Goal: Information Seeking & Learning: Learn about a topic

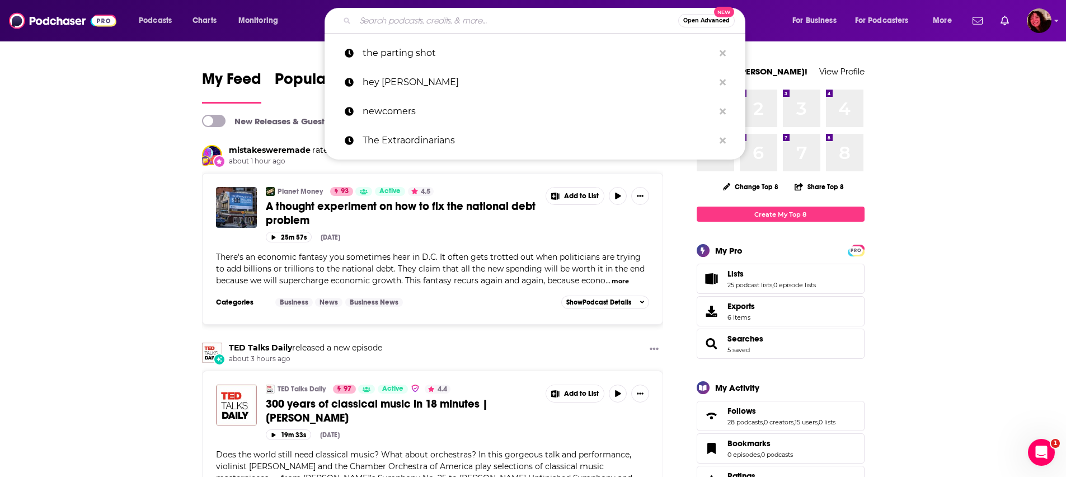
click at [411, 21] on input "Search podcasts, credits, & more..." at bounding box center [516, 21] width 323 height 18
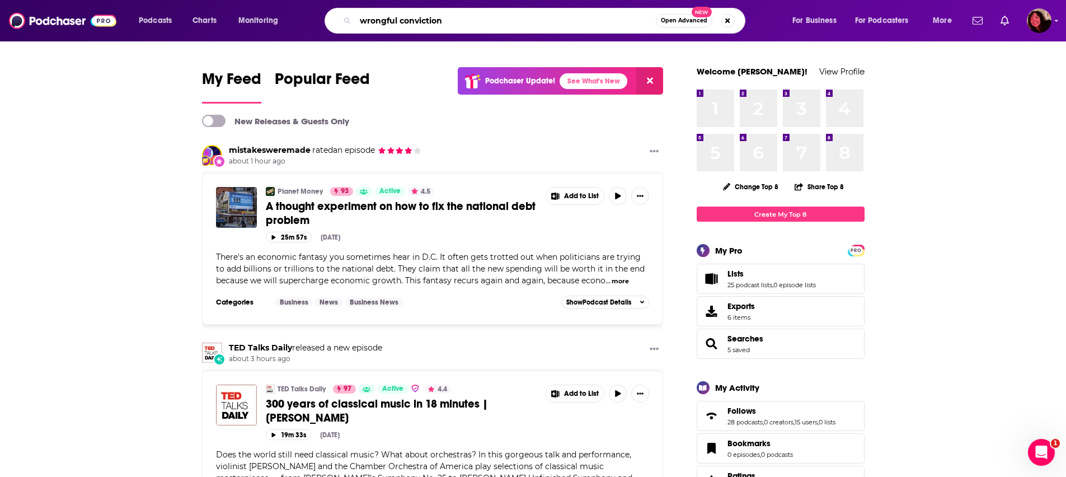
type input "wrongful conviction"
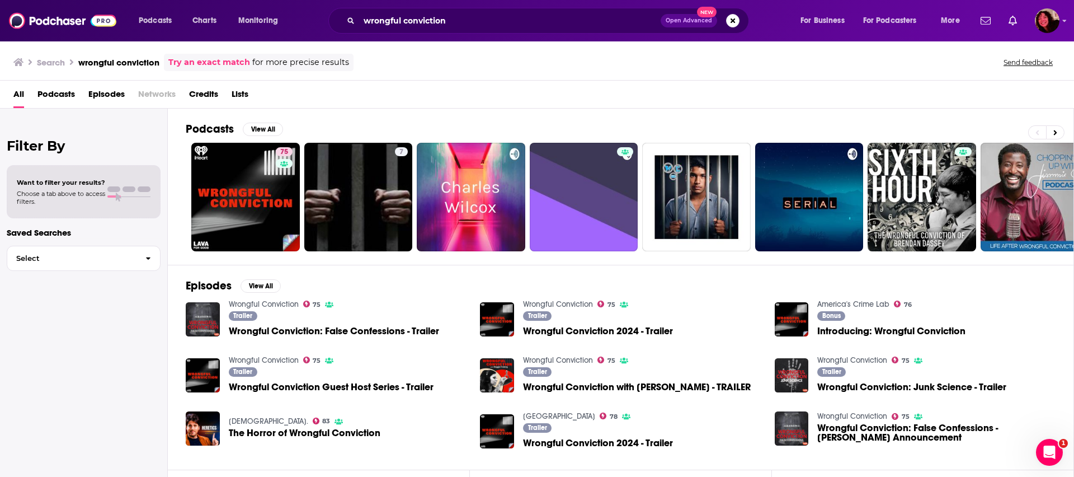
click at [54, 94] on span "Podcasts" at bounding box center [55, 96] width 37 height 23
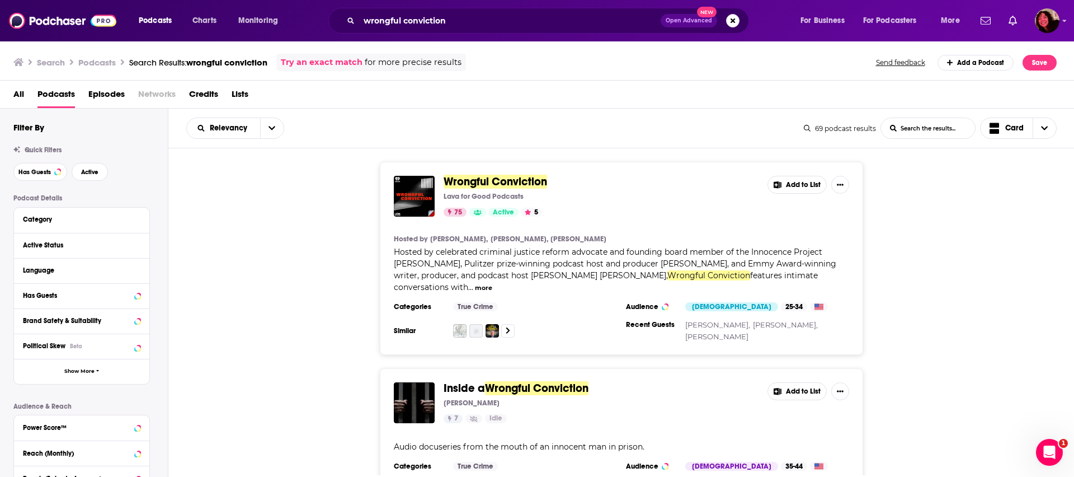
click at [490, 183] on span "Wrongful Conviction" at bounding box center [496, 182] width 104 height 14
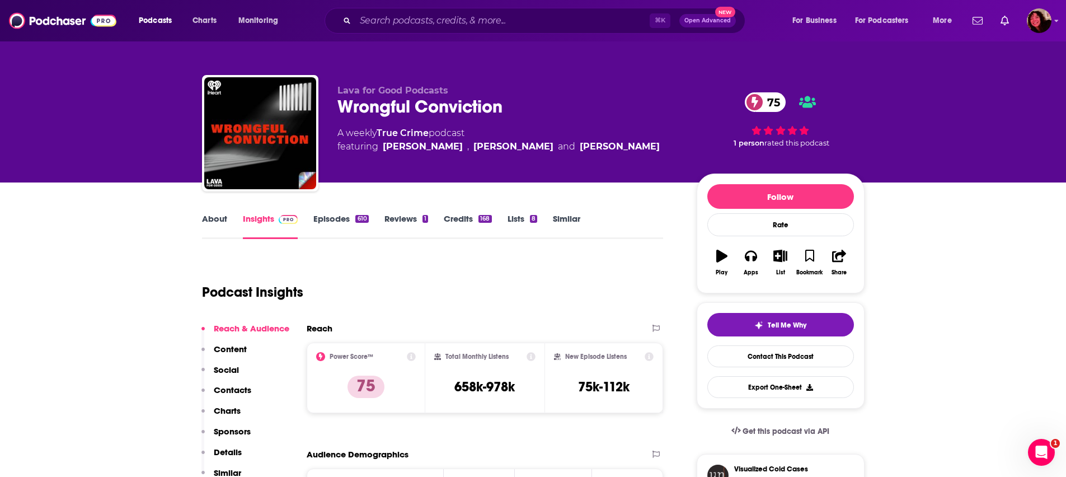
click at [204, 223] on link "About" at bounding box center [214, 226] width 25 height 26
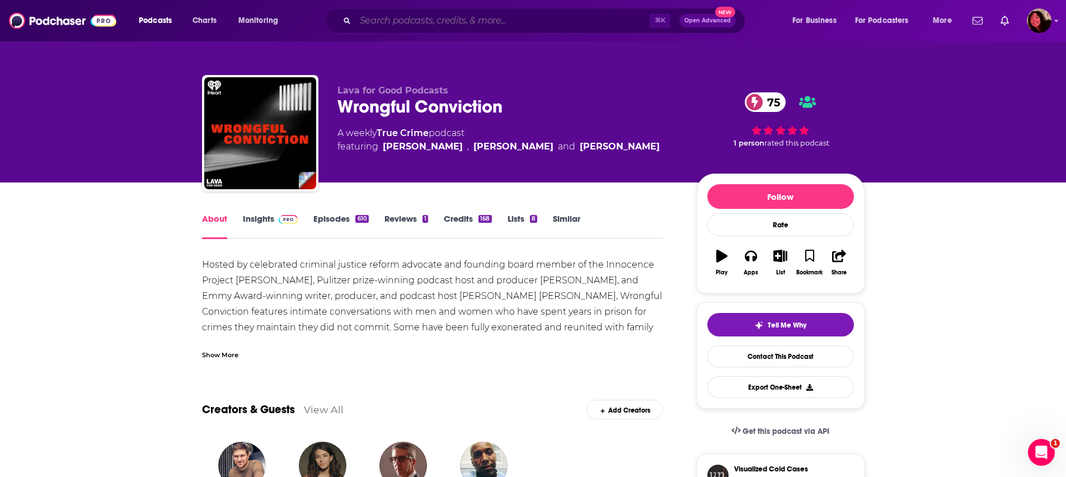
click at [402, 19] on input "Search podcasts, credits, & more..." at bounding box center [502, 21] width 294 height 18
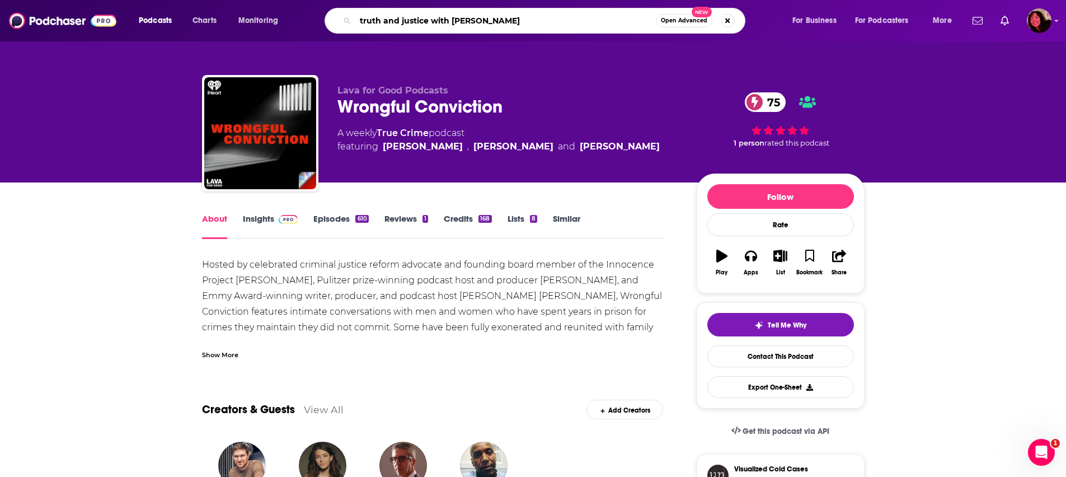
type input "truth and justice with [PERSON_NAME]"
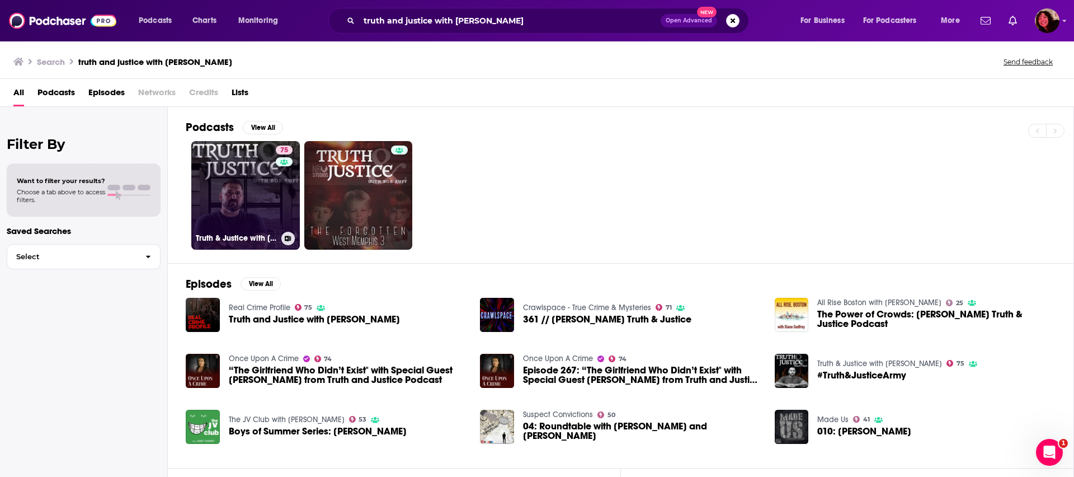
click at [205, 213] on link "75 Truth & Justice with [PERSON_NAME]" at bounding box center [245, 195] width 109 height 109
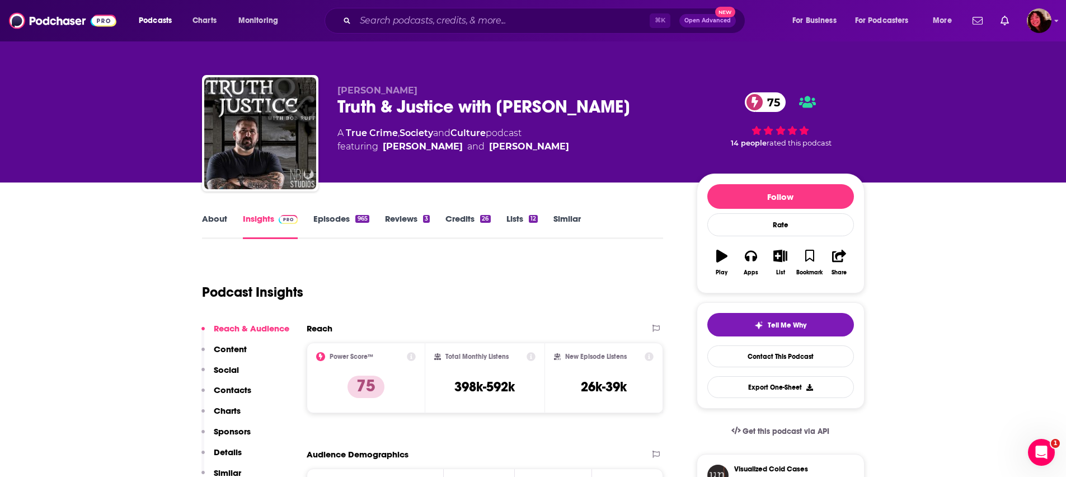
click at [214, 225] on link "About" at bounding box center [214, 226] width 25 height 26
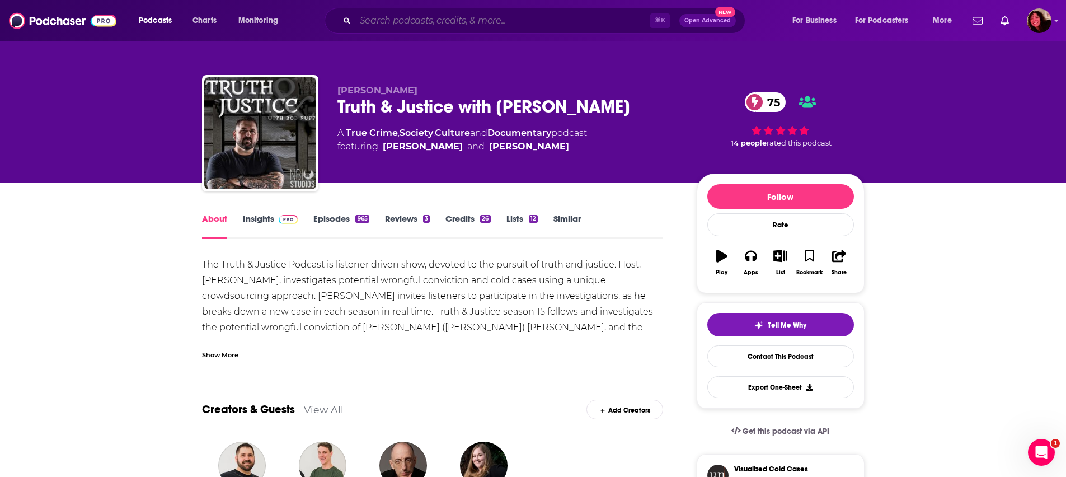
click at [395, 21] on input "Search podcasts, credits, & more..." at bounding box center [502, 21] width 294 height 18
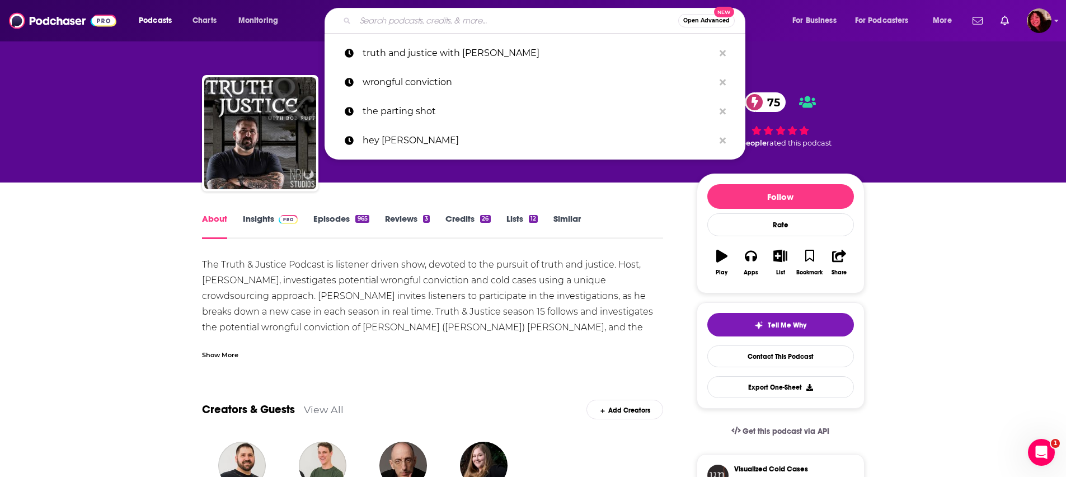
paste input "The Prosecutors"
type input "The Prosecutors"
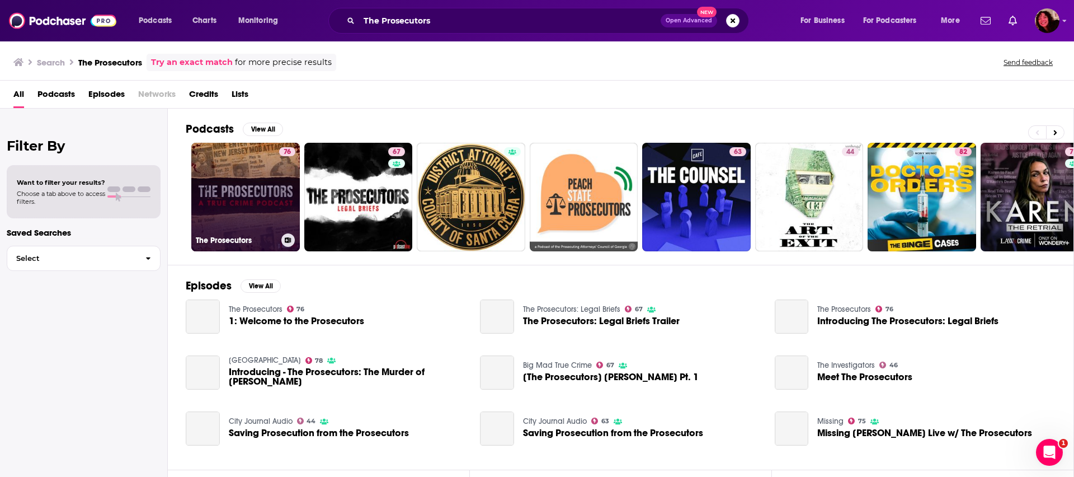
click at [236, 194] on link "76 The Prosecutors" at bounding box center [245, 197] width 109 height 109
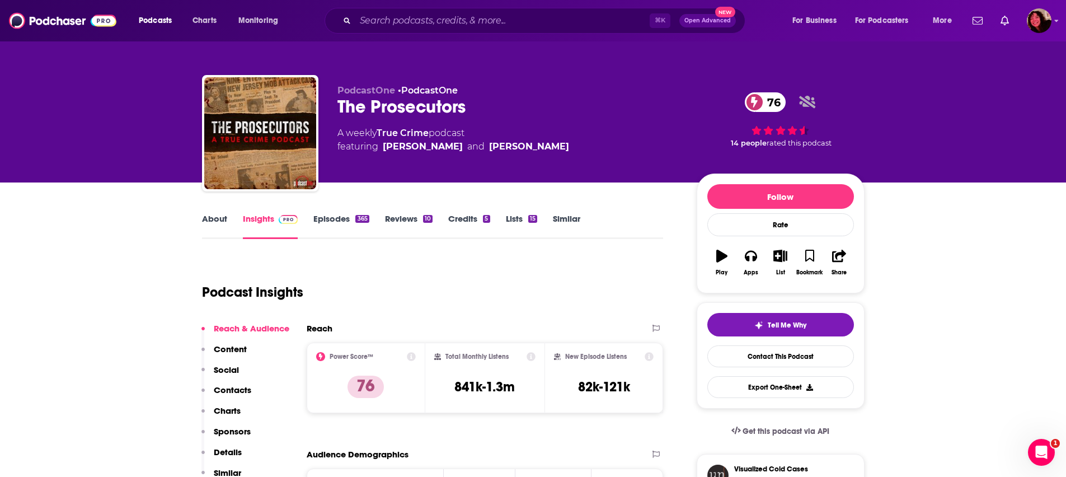
scroll to position [96, 0]
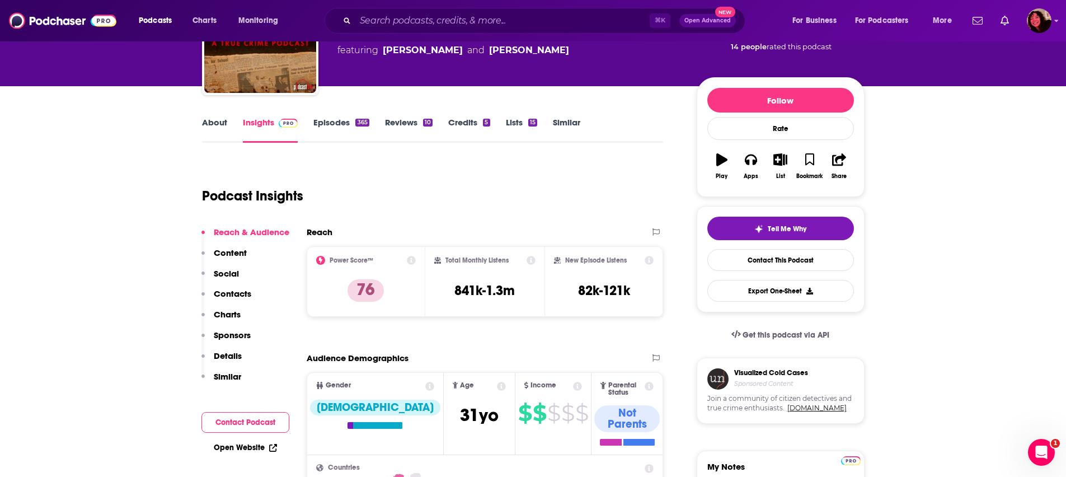
click at [215, 133] on link "About" at bounding box center [214, 130] width 25 height 26
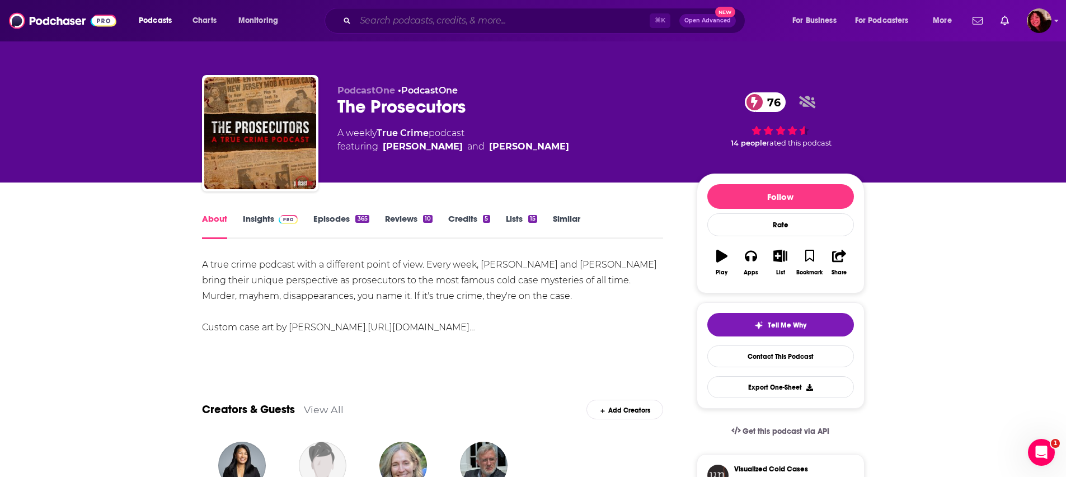
click at [418, 23] on input "Search podcasts, credits, & more..." at bounding box center [502, 21] width 294 height 18
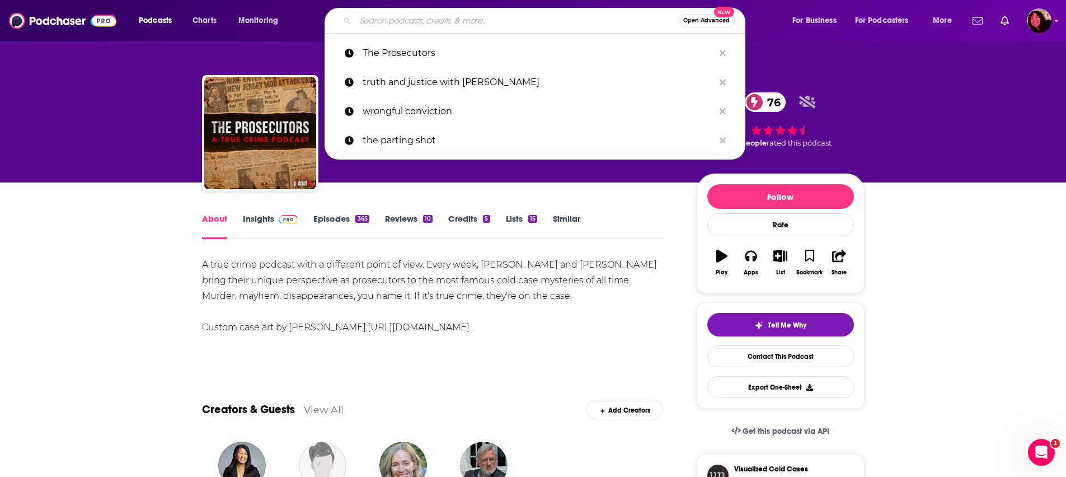
paste input "Voices for Justice"
type input "Voices for Justice"
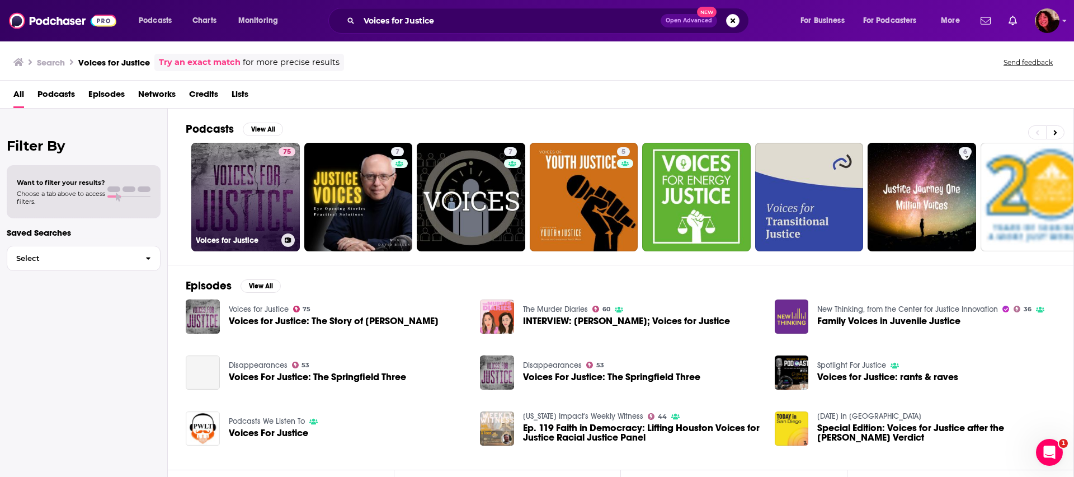
click at [218, 211] on link "75 Voices for Justice" at bounding box center [245, 197] width 109 height 109
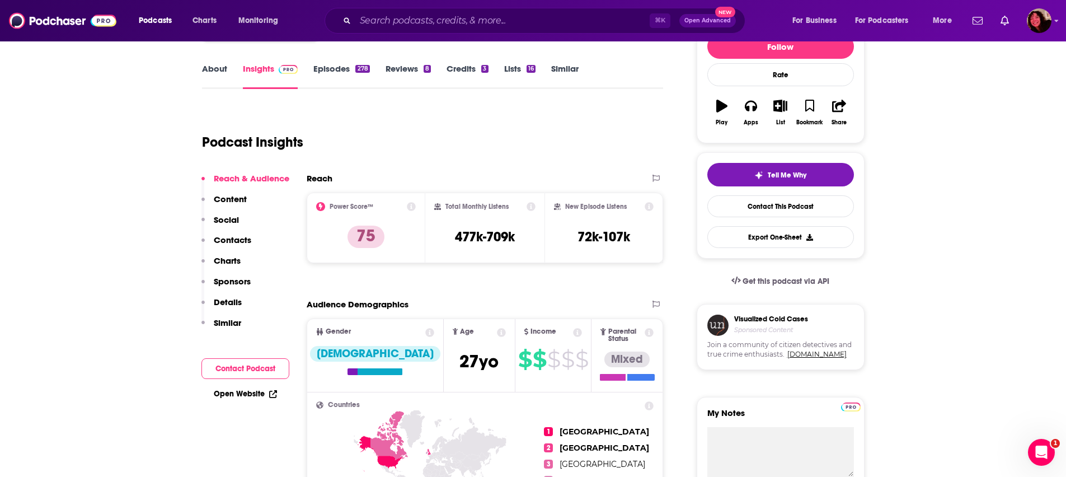
scroll to position [98, 0]
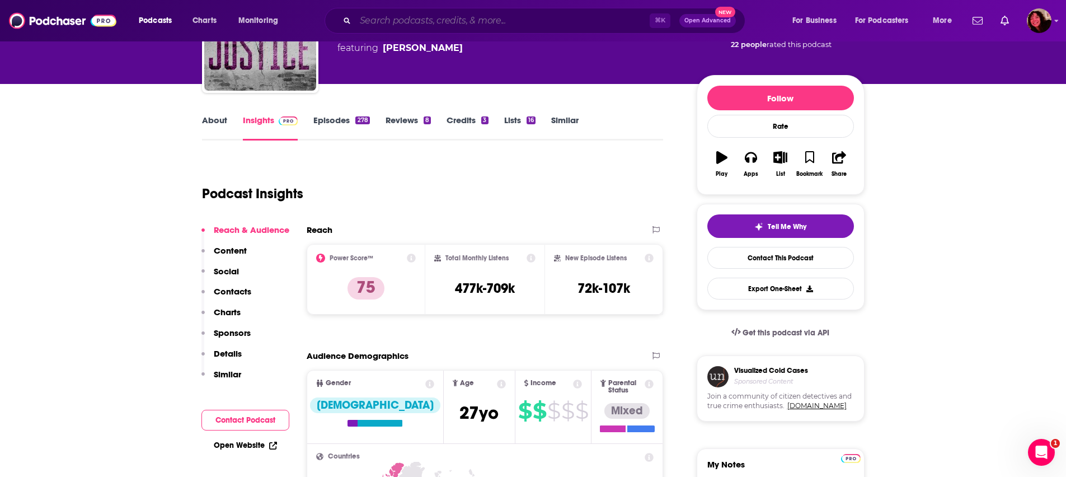
click at [397, 24] on input "Search podcasts, credits, & more..." at bounding box center [502, 21] width 294 height 18
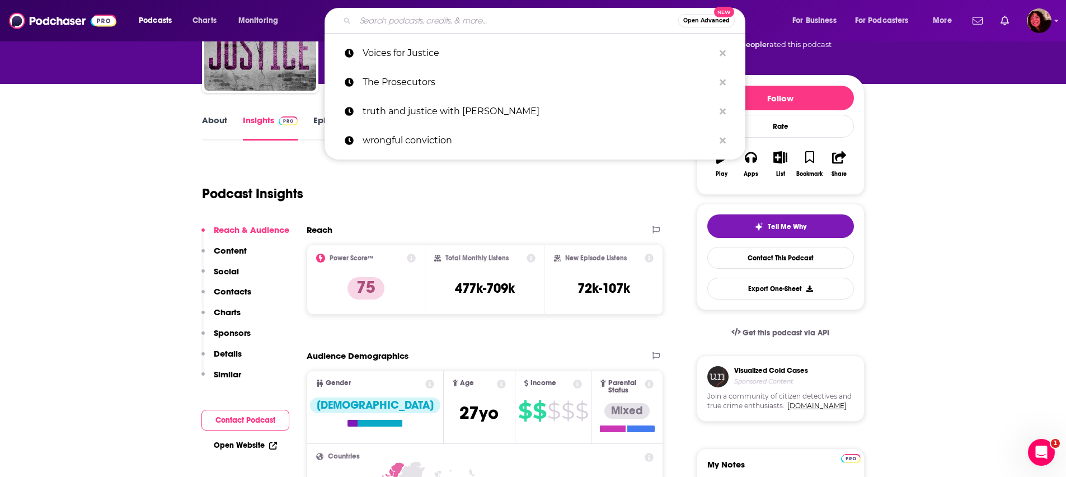
paste input "Trace Evidence"
type input "Trace Evidence"
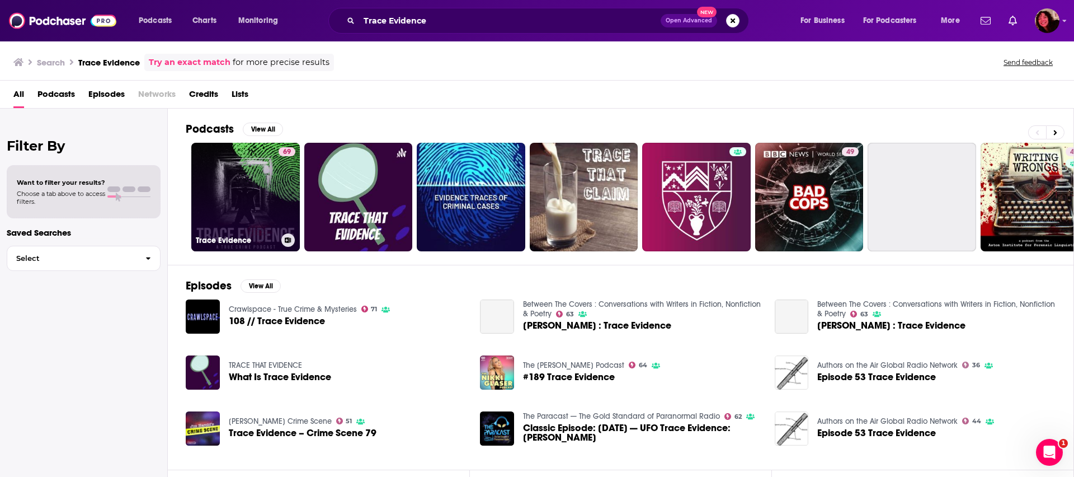
click at [215, 192] on link "69 Trace Evidence" at bounding box center [245, 197] width 109 height 109
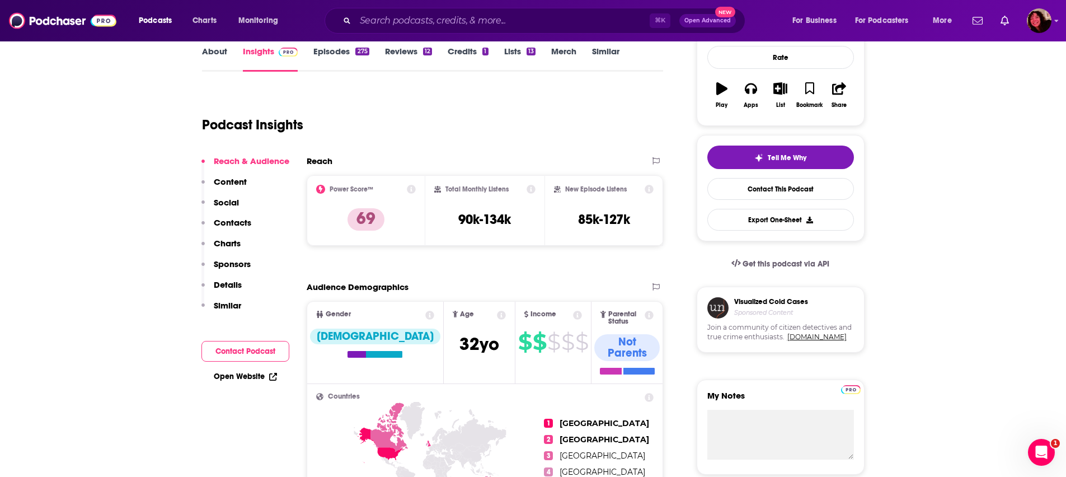
scroll to position [218, 0]
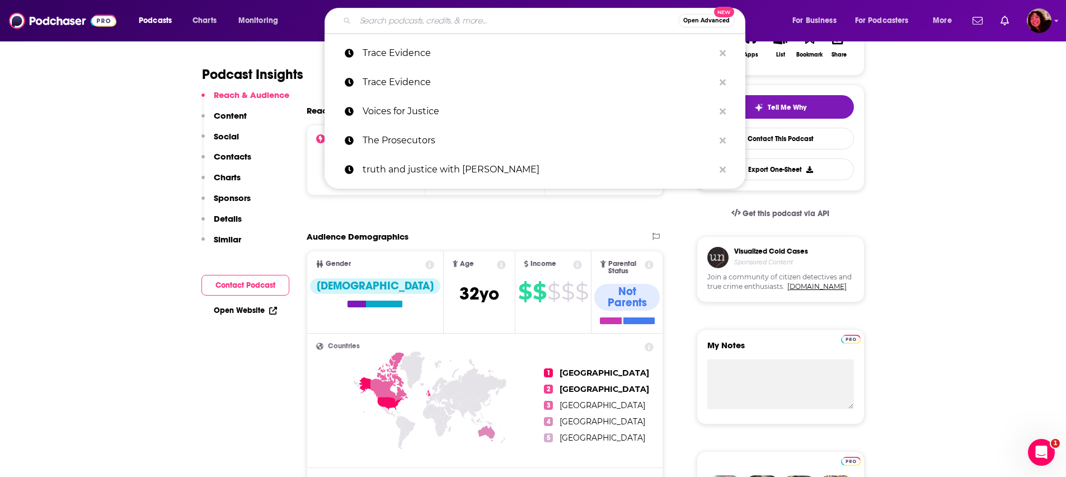
click at [397, 19] on input "Search podcasts, credits, & more..." at bounding box center [516, 21] width 323 height 18
paste input "Criminal Conduct"
type input "Criminal Conduct"
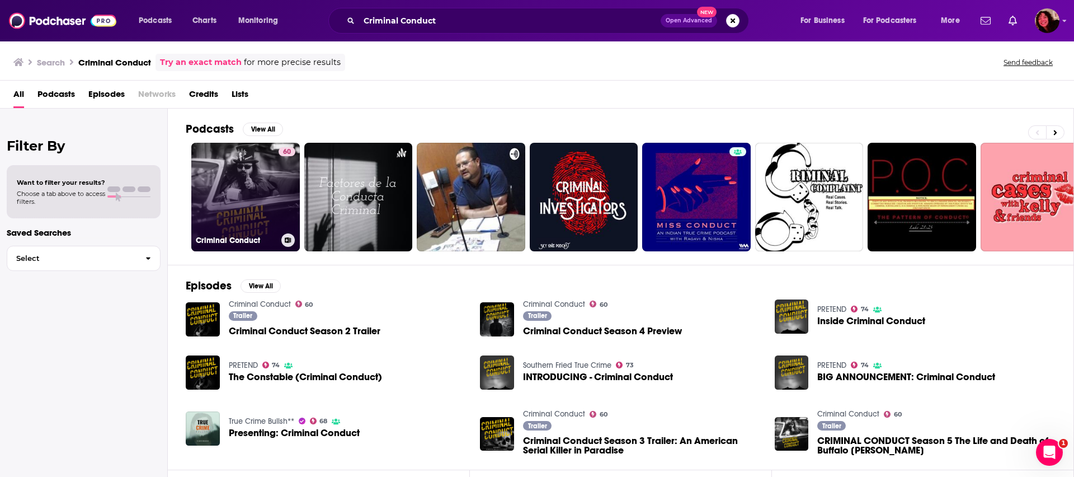
click at [223, 213] on link "60 Criminal Conduct" at bounding box center [245, 197] width 109 height 109
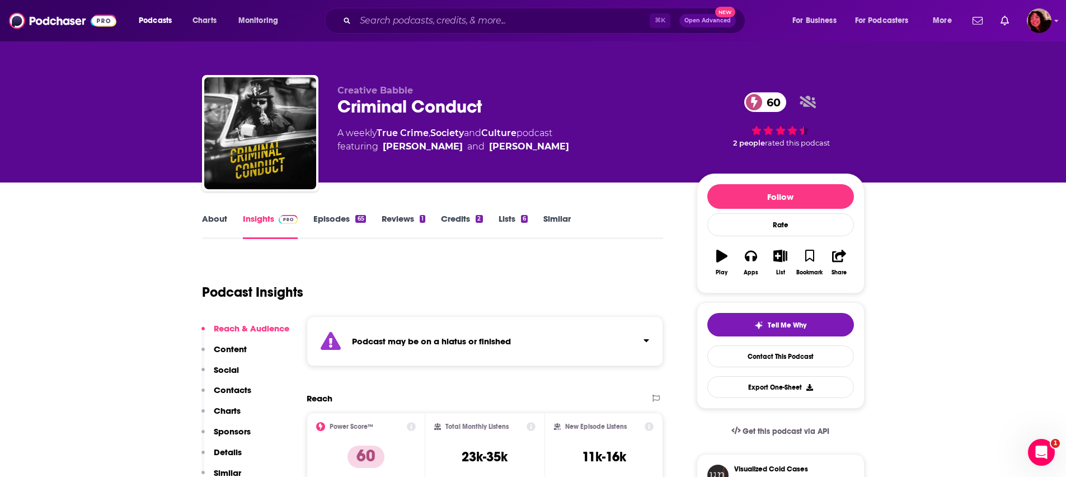
click at [647, 338] on icon "Click to expand status details" at bounding box center [646, 340] width 6 height 9
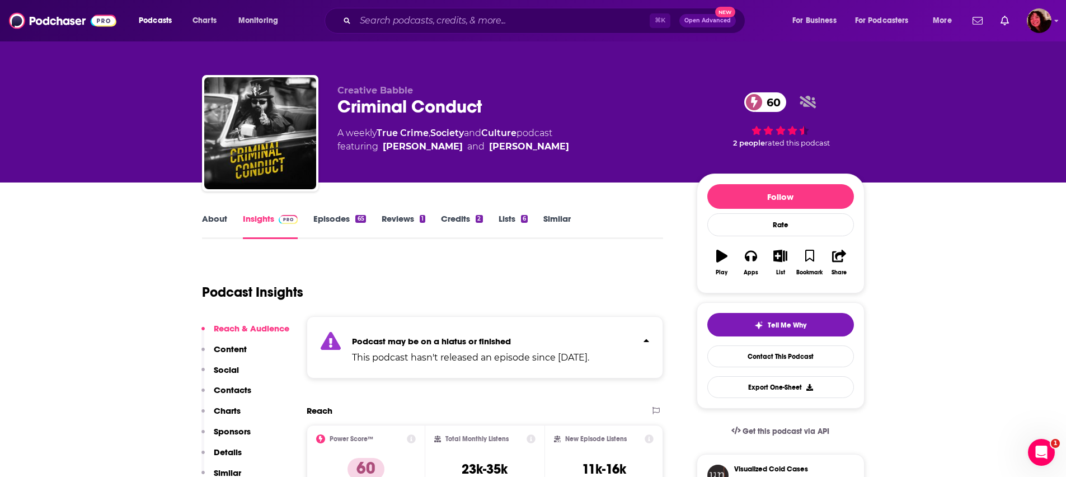
click at [589, 356] on p "This podcast hasn't released an episode since [DATE]." at bounding box center [470, 357] width 237 height 13
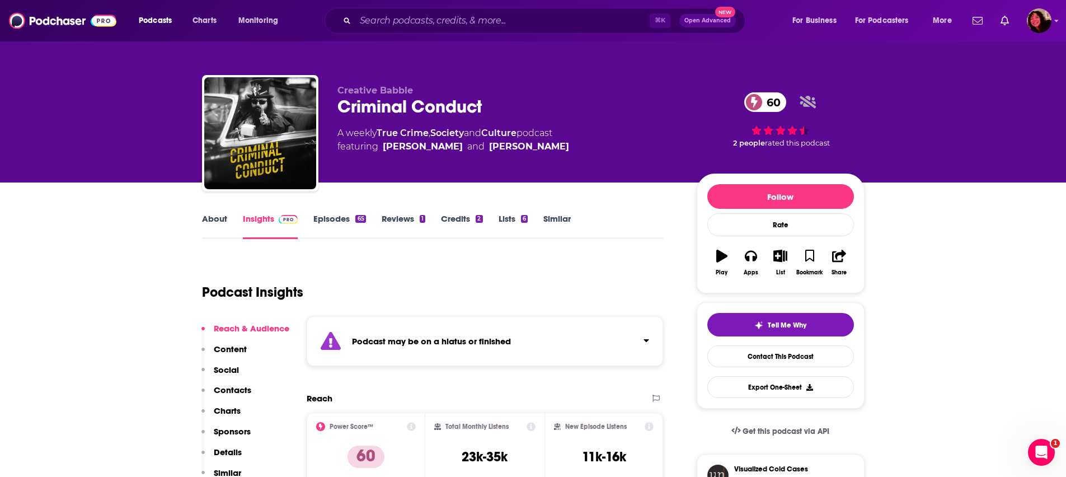
click at [639, 349] on div "Podcast may be on a hiatus or finished" at bounding box center [485, 341] width 357 height 50
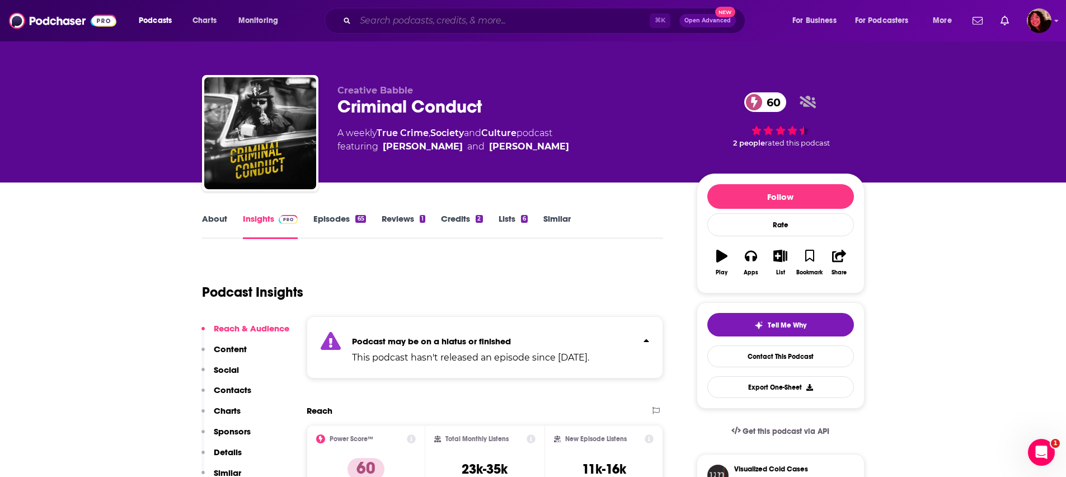
click at [441, 18] on input "Search podcasts, credits, & more..." at bounding box center [502, 21] width 294 height 18
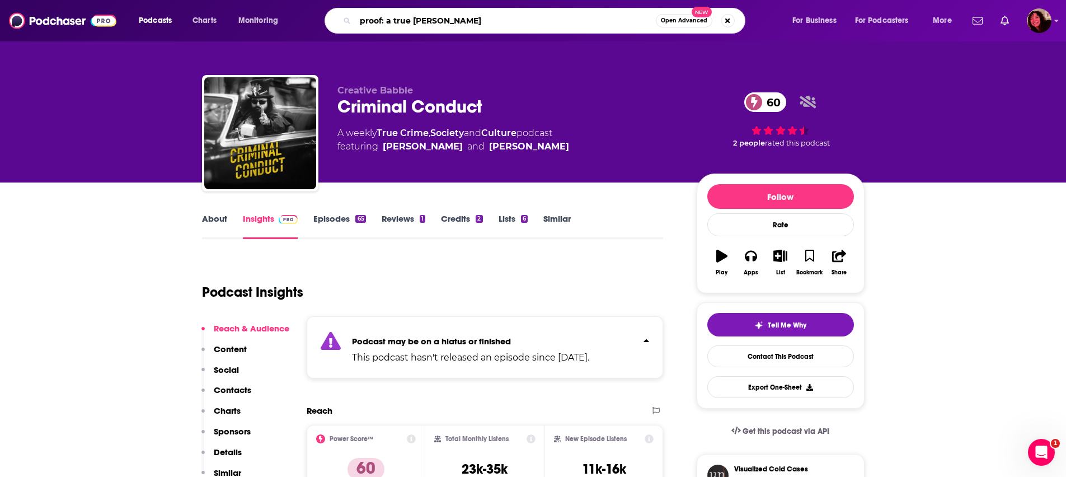
type input "proof: a true crime"
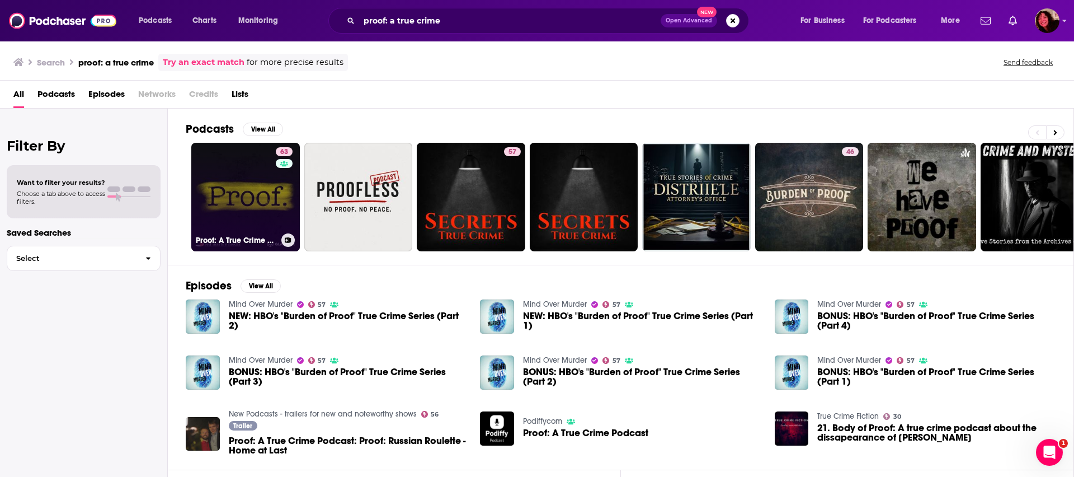
click at [212, 190] on link "63 Proof: A True Crime Podcast" at bounding box center [245, 197] width 109 height 109
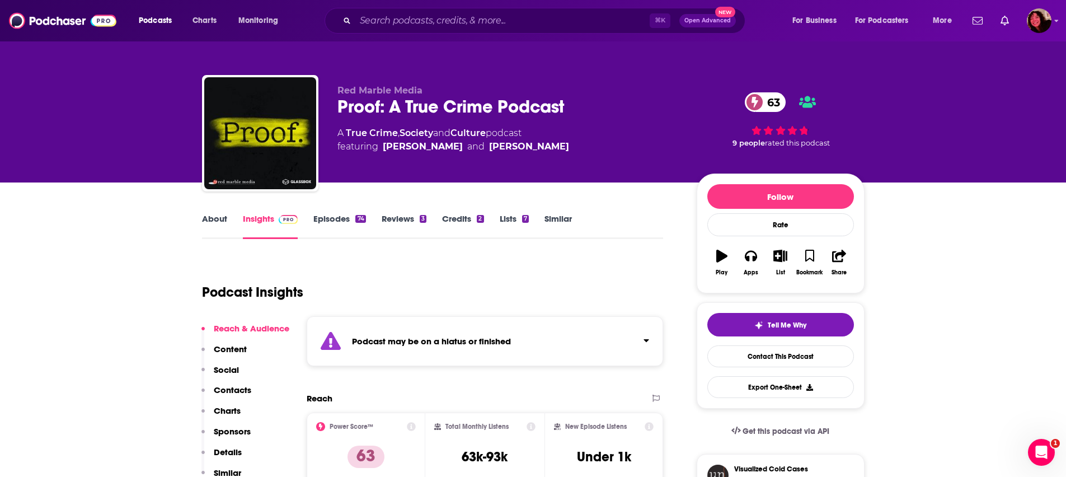
scroll to position [98, 0]
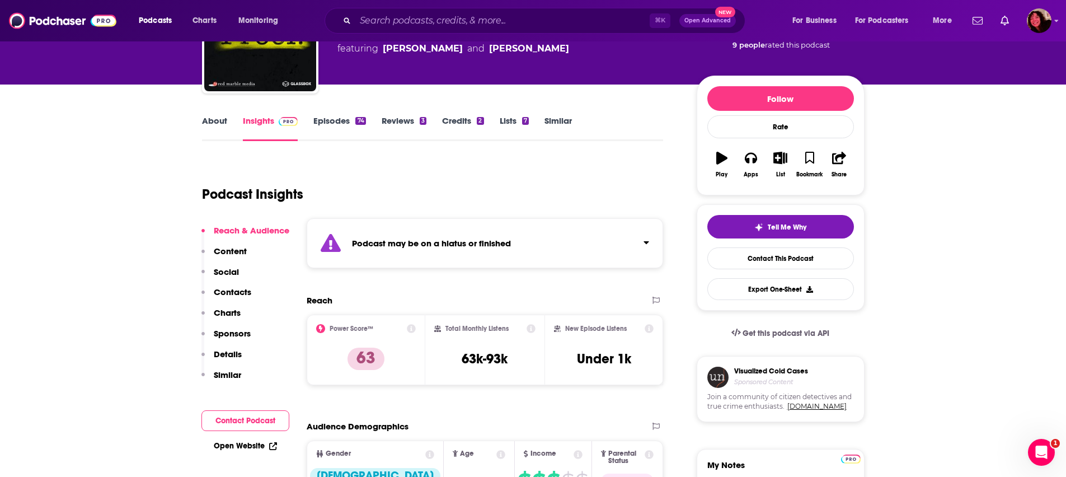
click at [392, 252] on div "Podcast may be on a hiatus or finished" at bounding box center [485, 243] width 357 height 50
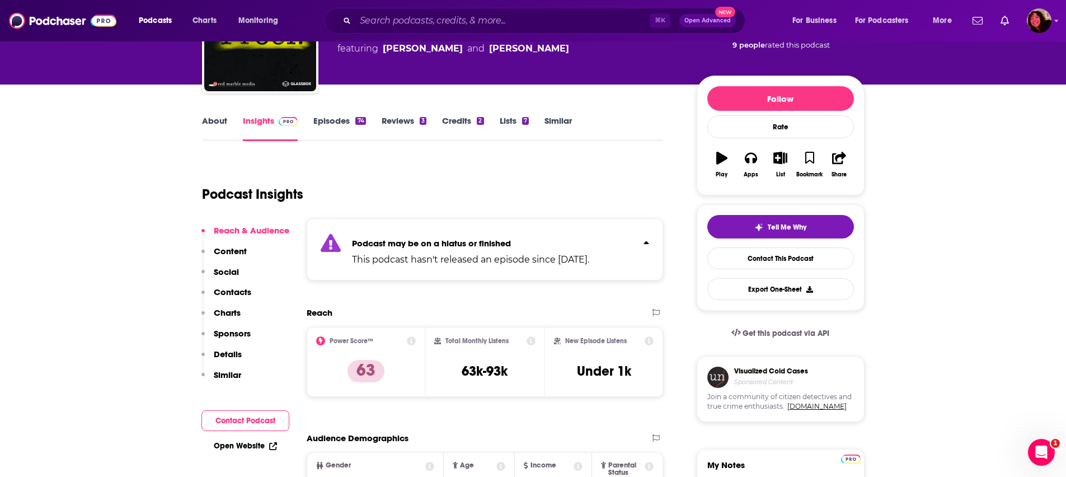
click at [219, 121] on link "About" at bounding box center [214, 128] width 25 height 26
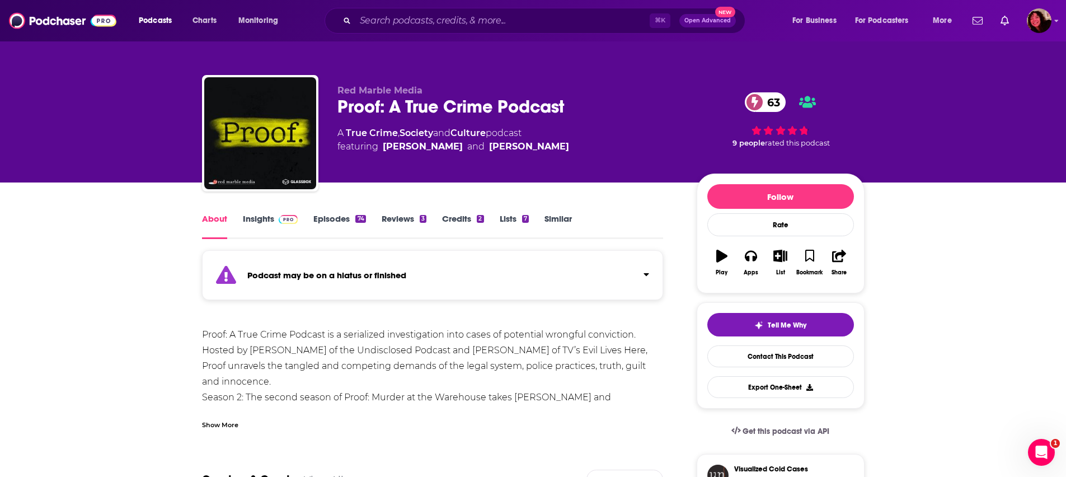
click at [260, 226] on link "Insights" at bounding box center [270, 226] width 55 height 26
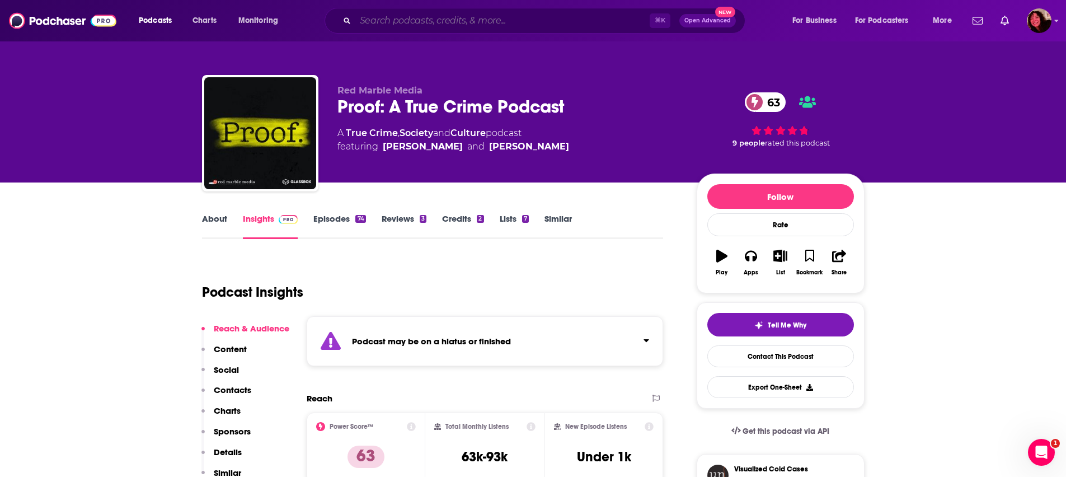
click at [380, 21] on input "Search podcasts, credits, & more..." at bounding box center [502, 21] width 294 height 18
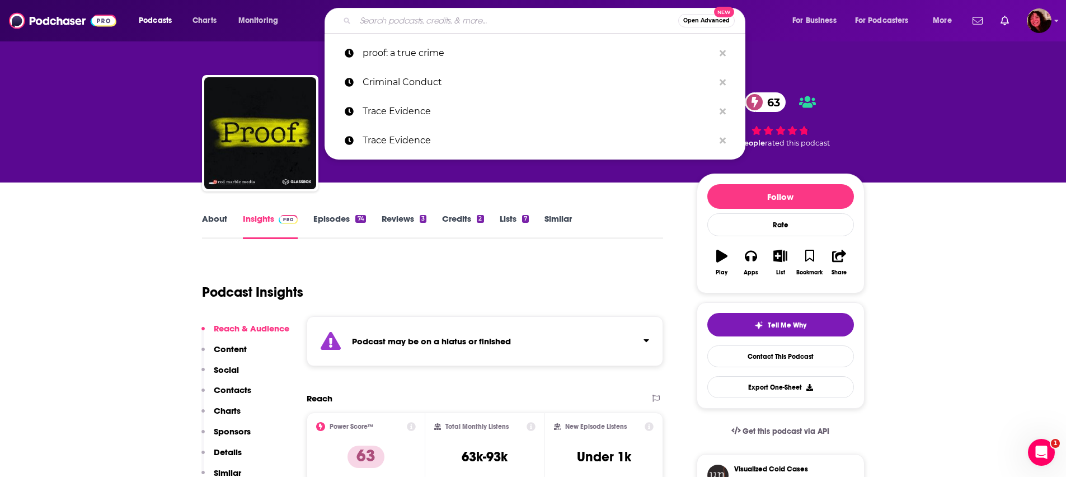
paste input "Truth & Justice"
type input "Truth & Justice"
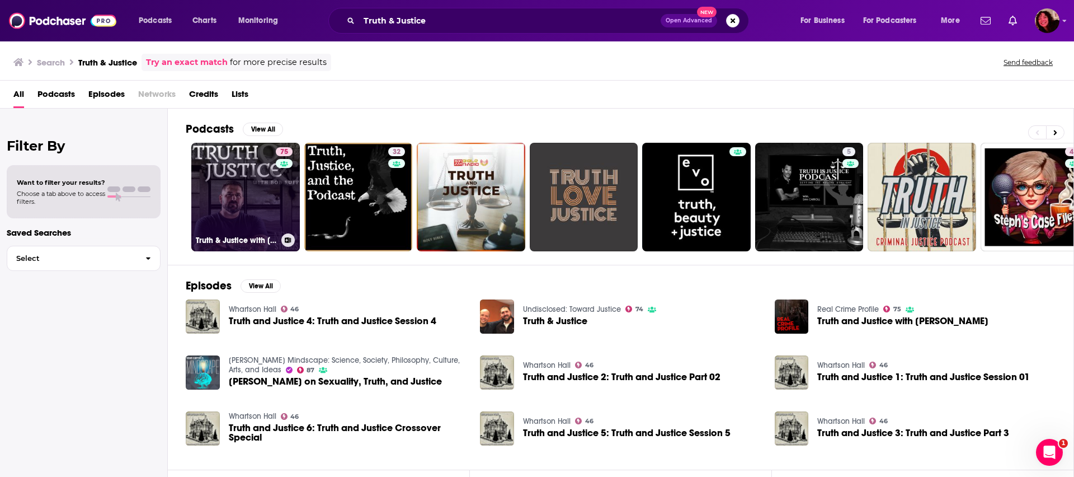
click at [247, 186] on link "75 Truth & Justice with [PERSON_NAME]" at bounding box center [245, 197] width 109 height 109
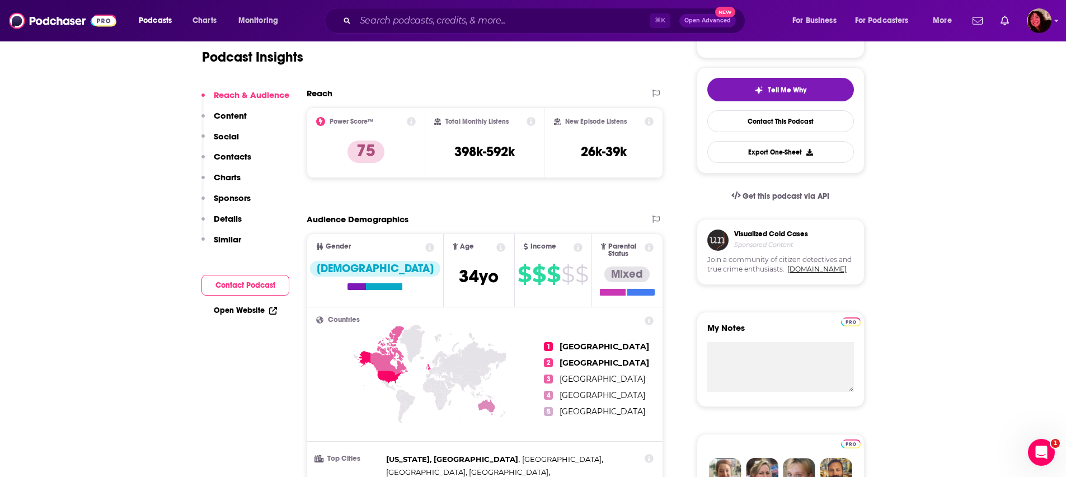
scroll to position [233, 0]
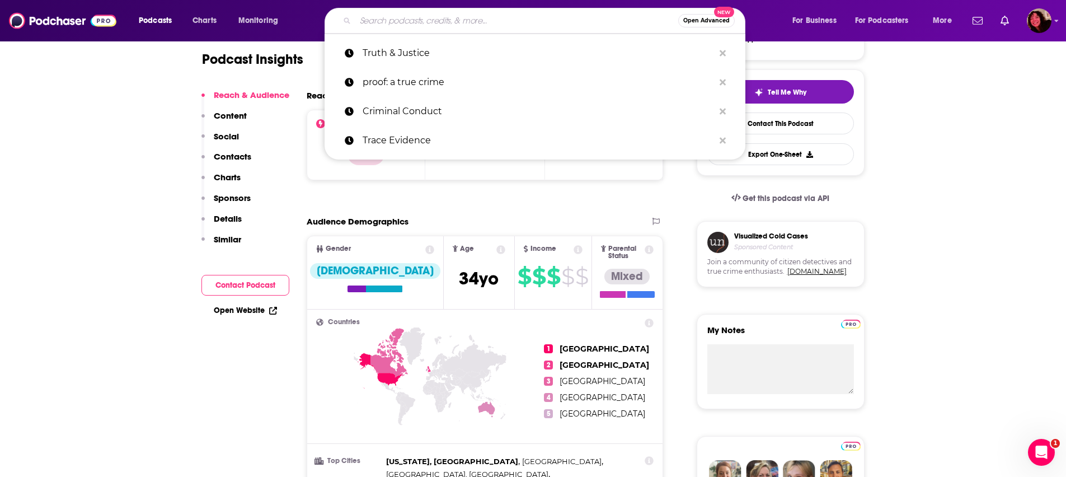
click at [418, 12] on input "Search podcasts, credits, & more..." at bounding box center [516, 21] width 323 height 18
click at [384, 62] on p "Truth & Justice" at bounding box center [538, 53] width 351 height 29
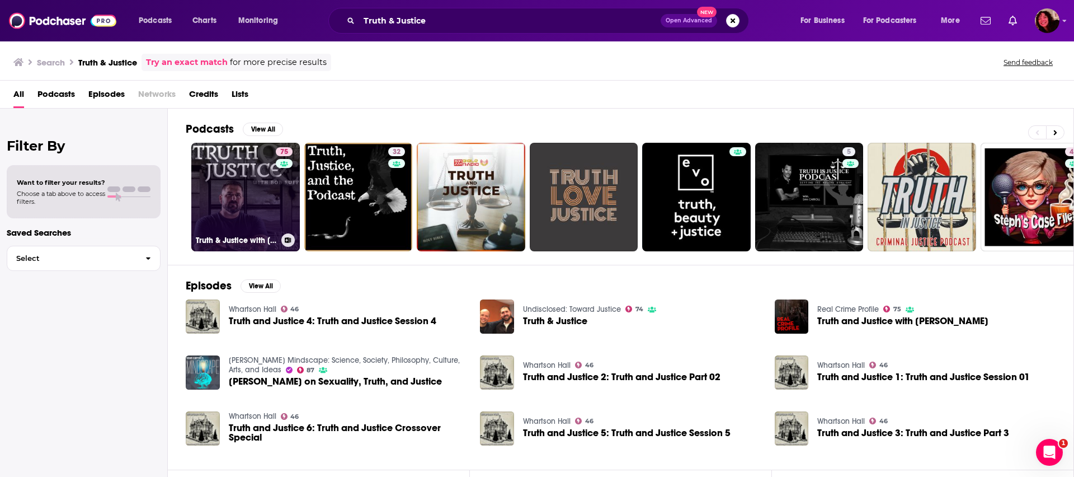
click at [228, 205] on link "75 Truth & Justice with [PERSON_NAME]" at bounding box center [245, 197] width 109 height 109
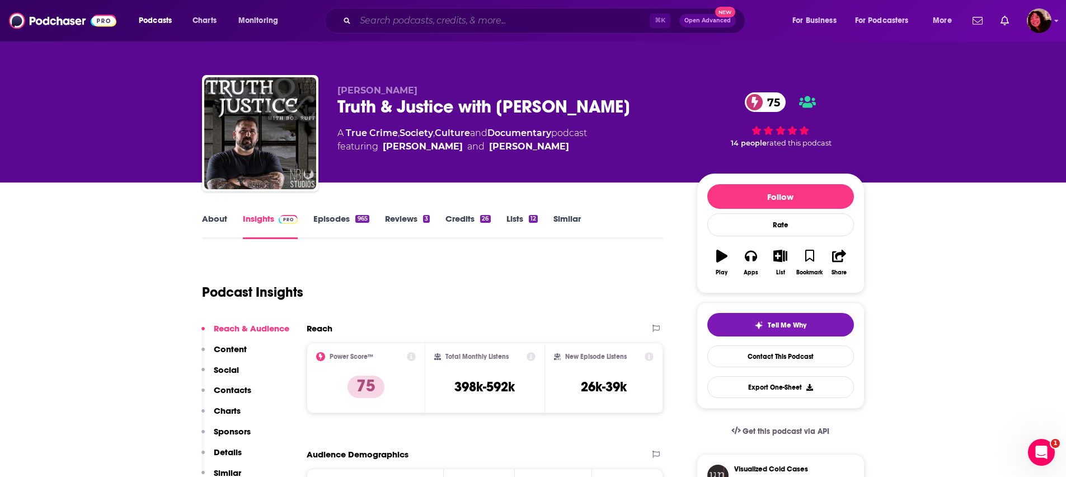
click at [407, 16] on input "Search podcasts, credits, & more..." at bounding box center [502, 21] width 294 height 18
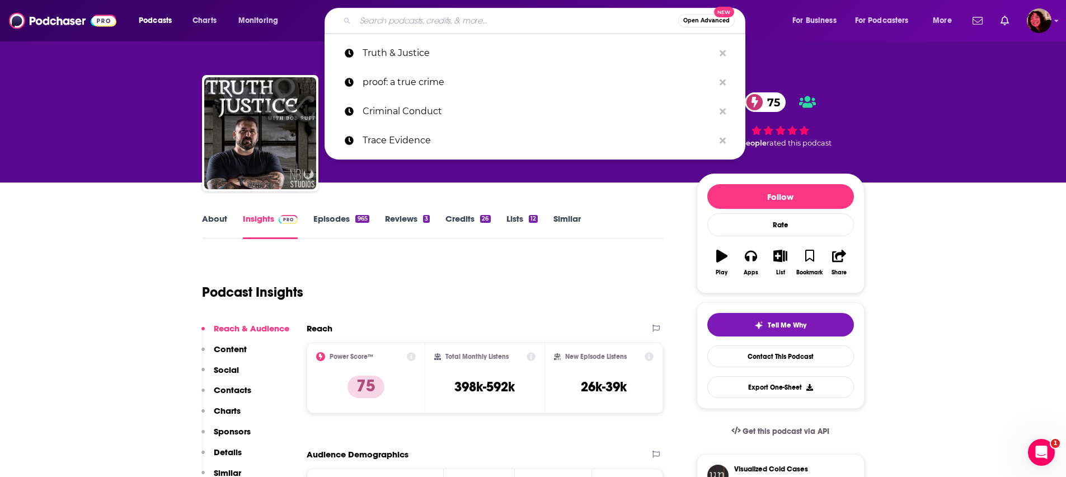
paste input "Wrongful Conviction"
type input "Wrongful Conviction"
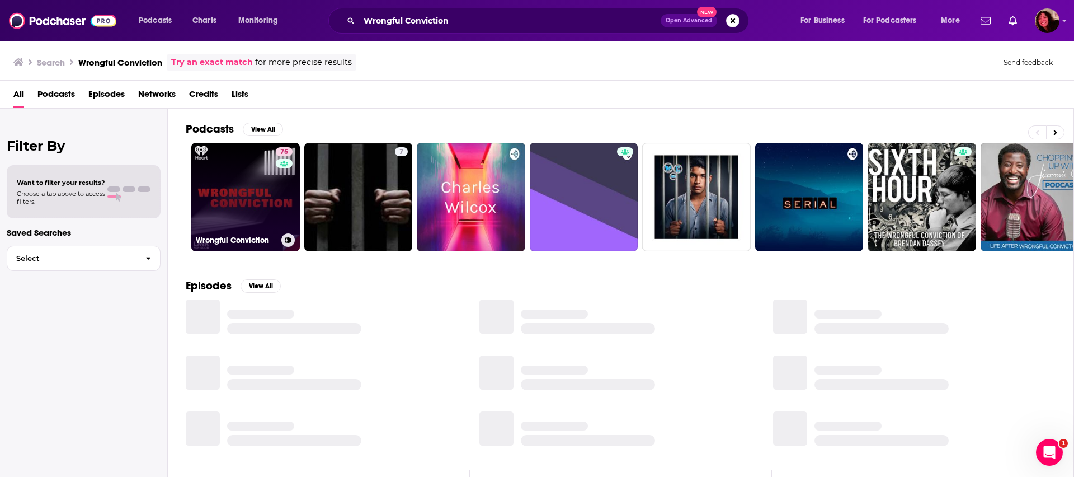
click at [209, 196] on link "75 Wrongful Conviction" at bounding box center [245, 197] width 109 height 109
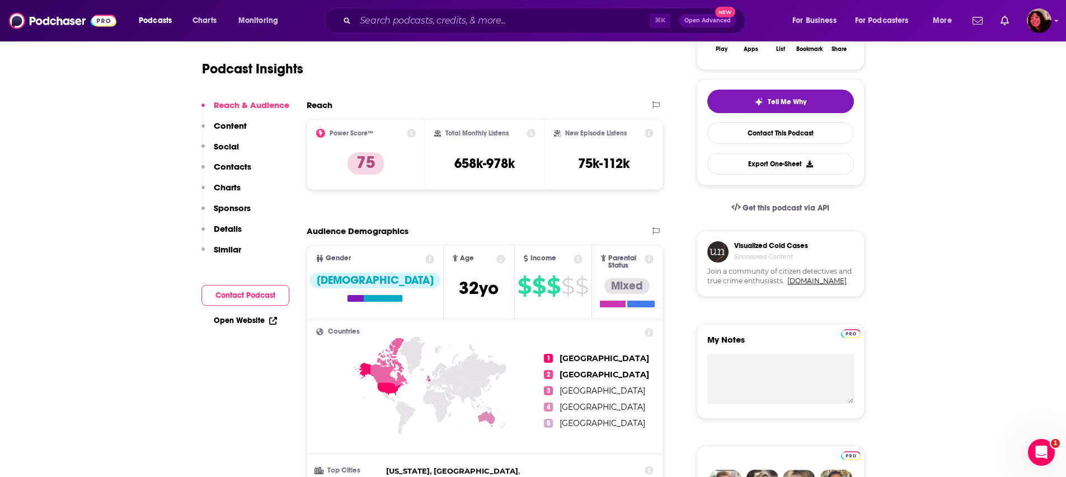
scroll to position [225, 0]
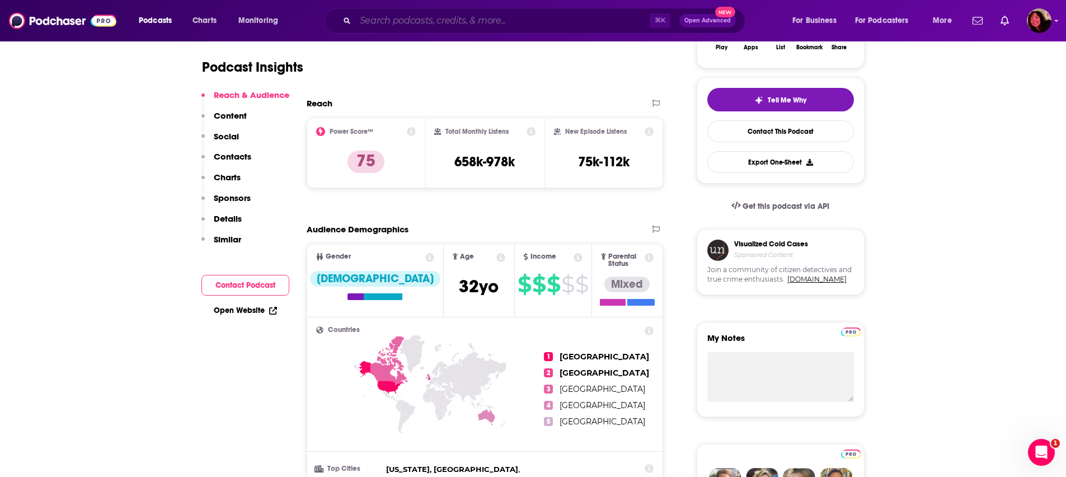
click at [426, 21] on input "Search podcasts, credits, & more..." at bounding box center [502, 21] width 294 height 18
paste input "Up and Vanished"
type input "Up and Vanished"
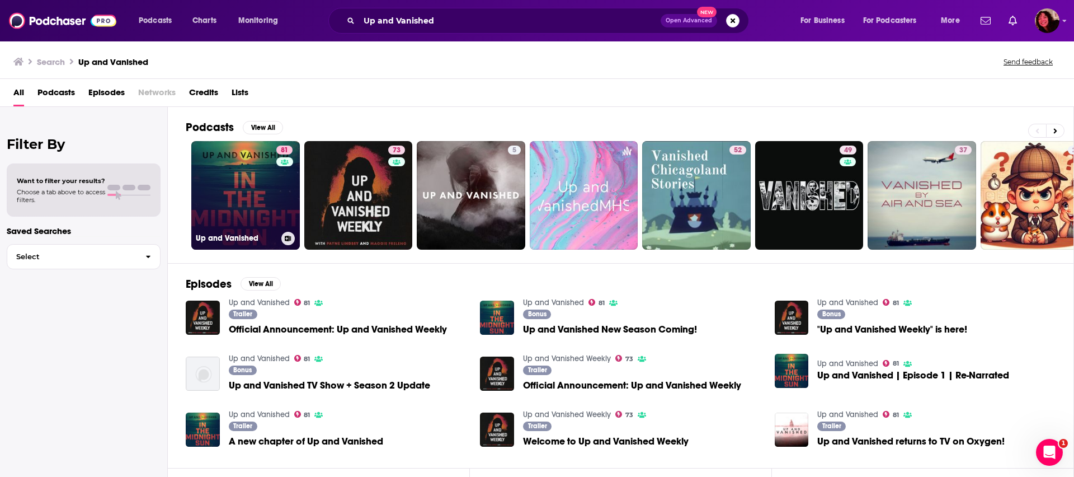
click at [232, 198] on link "81 Up and Vanished" at bounding box center [245, 195] width 109 height 109
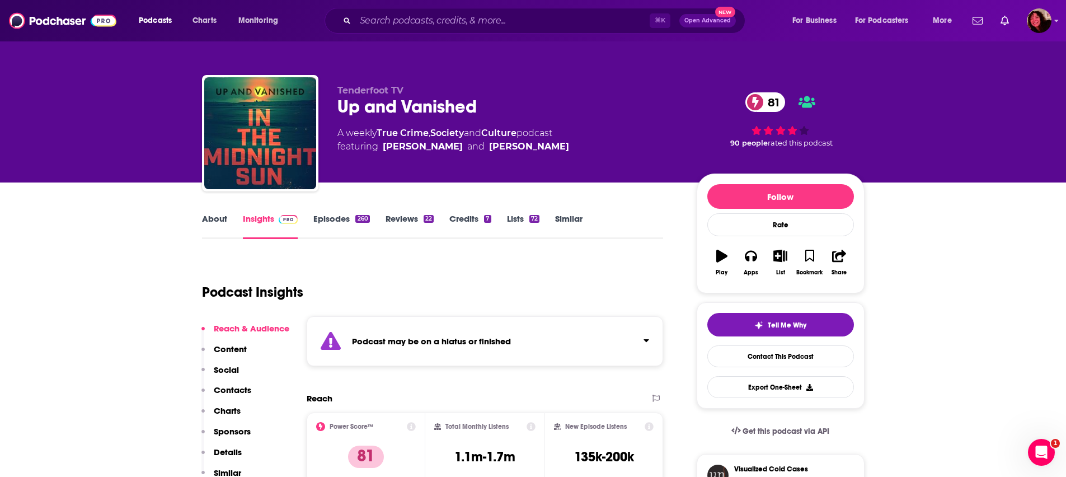
click at [448, 330] on div "Podcast may be on a hiatus or finished" at bounding box center [485, 341] width 357 height 50
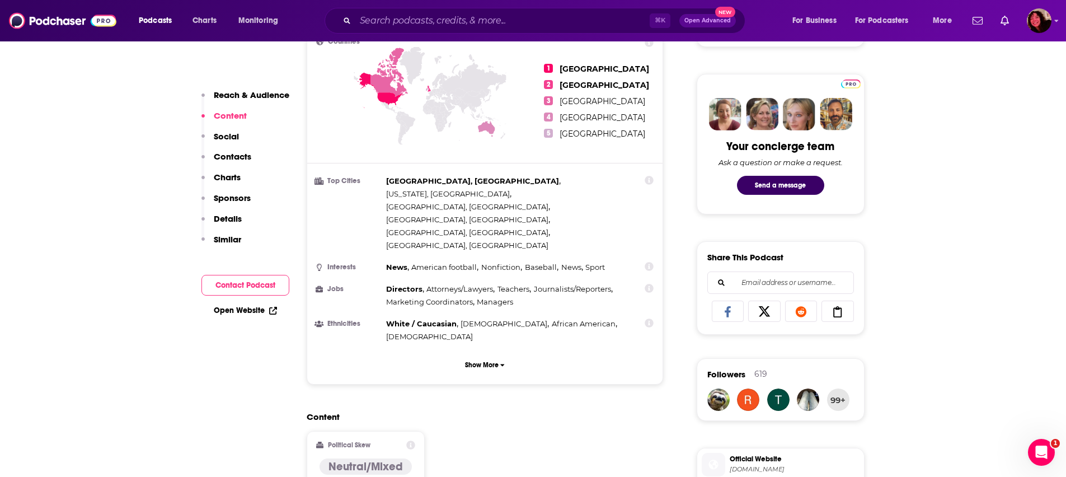
scroll to position [495, 0]
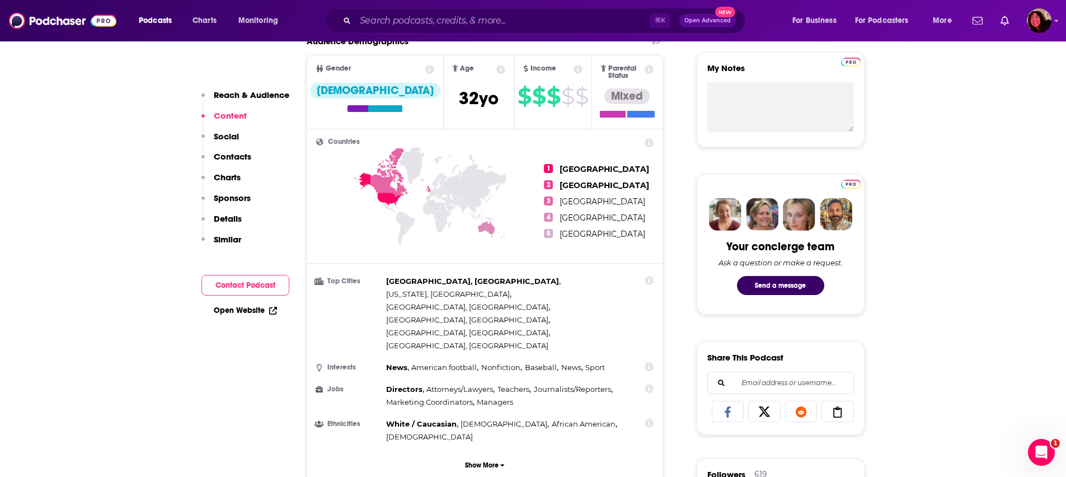
click at [470, 454] on button "Show More" at bounding box center [485, 464] width 338 height 21
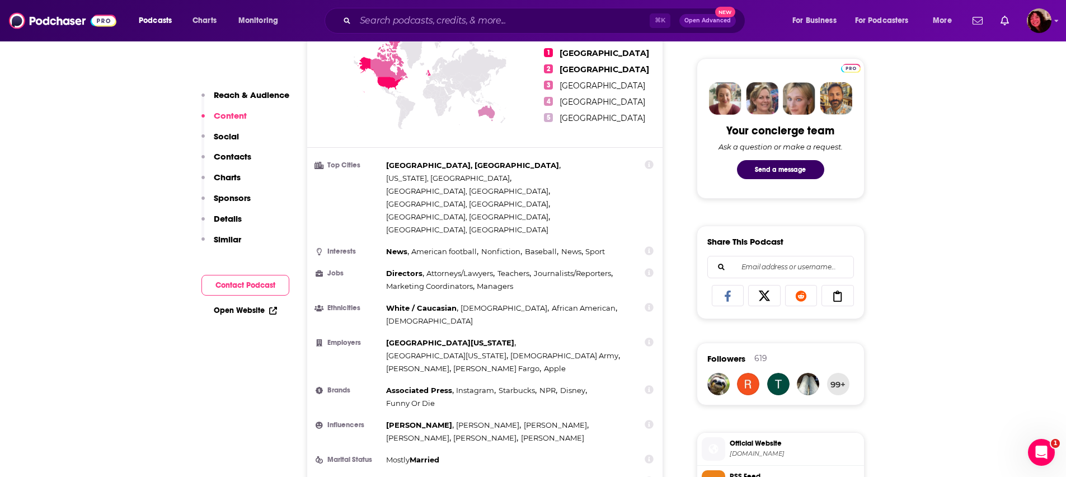
scroll to position [630, 0]
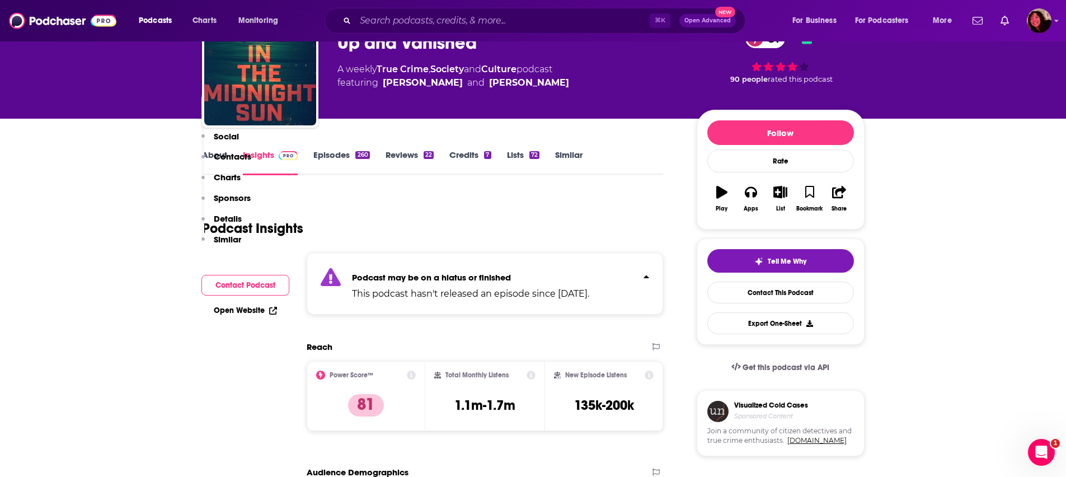
scroll to position [0, 0]
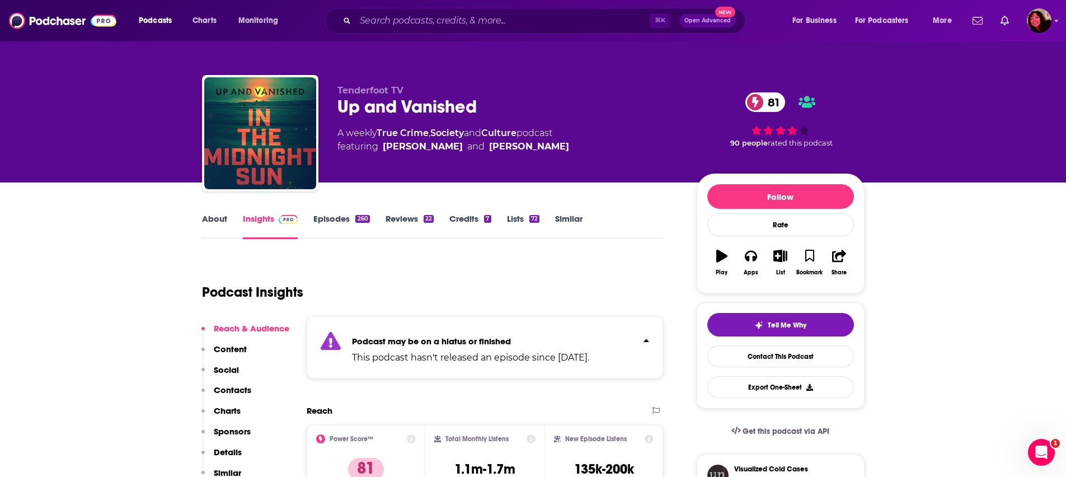
click at [454, 349] on div "Podcast may be on a hiatus or finished This podcast hasn't released an episode …" at bounding box center [470, 347] width 237 height 34
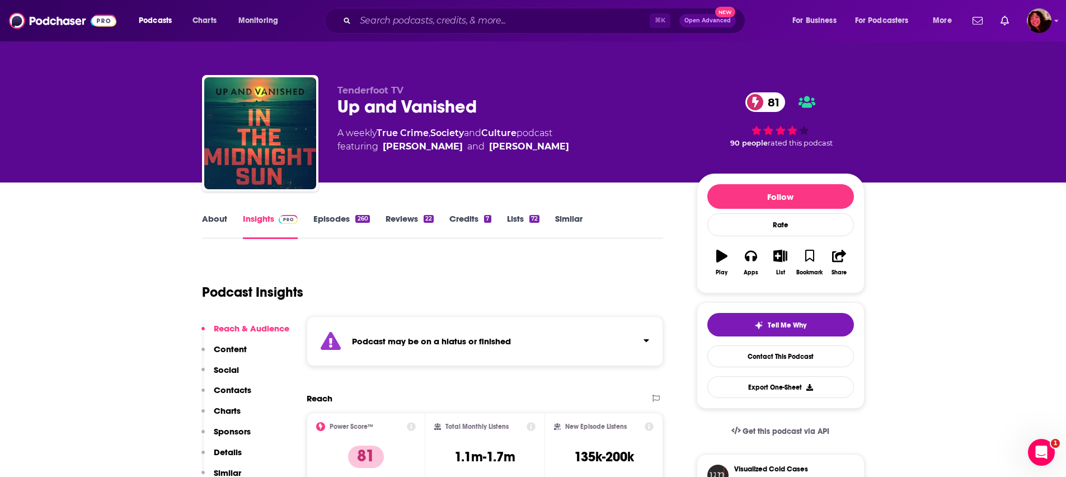
click at [454, 349] on div "Podcast may be on a hiatus or finished" at bounding box center [485, 341] width 357 height 50
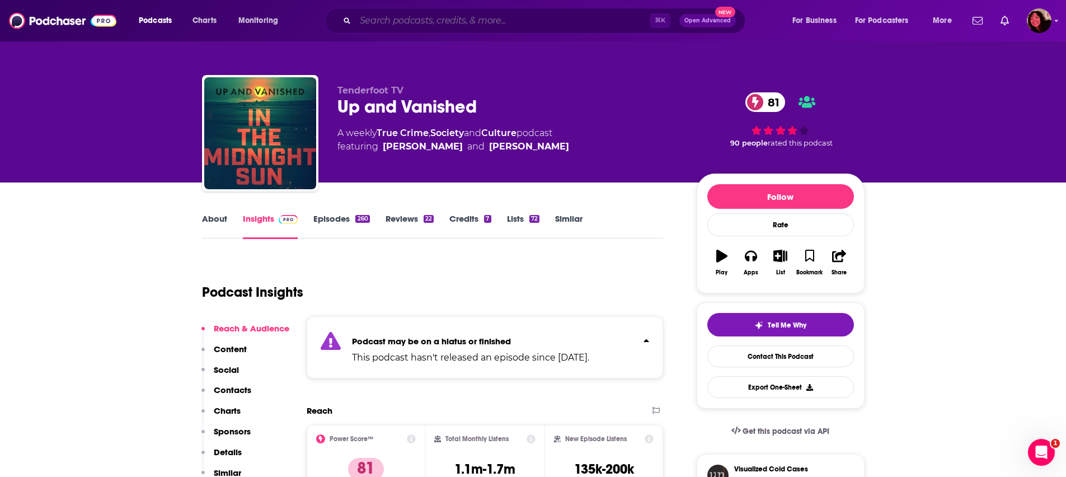
click at [406, 25] on input "Search podcasts, credits, & more..." at bounding box center [502, 21] width 294 height 18
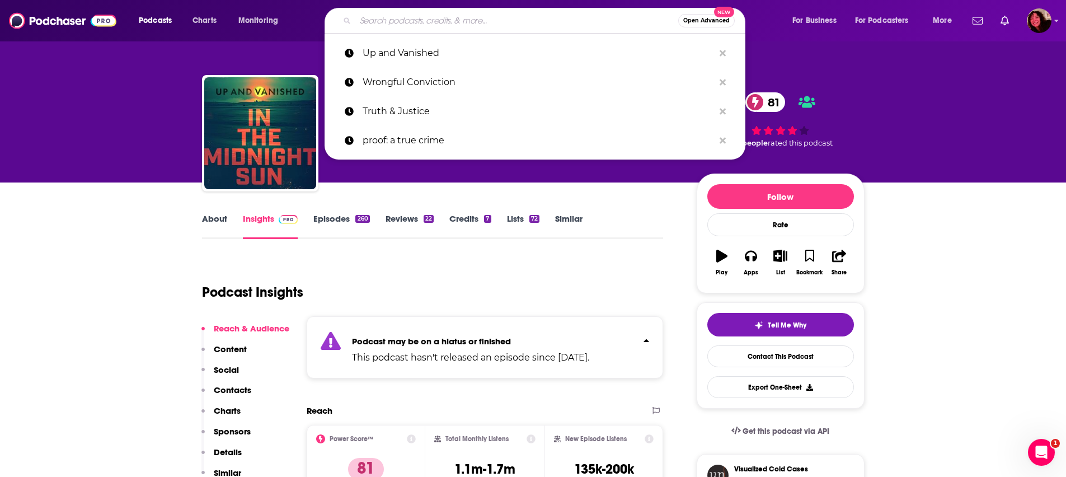
paste input "Accused"
type input "Accused"
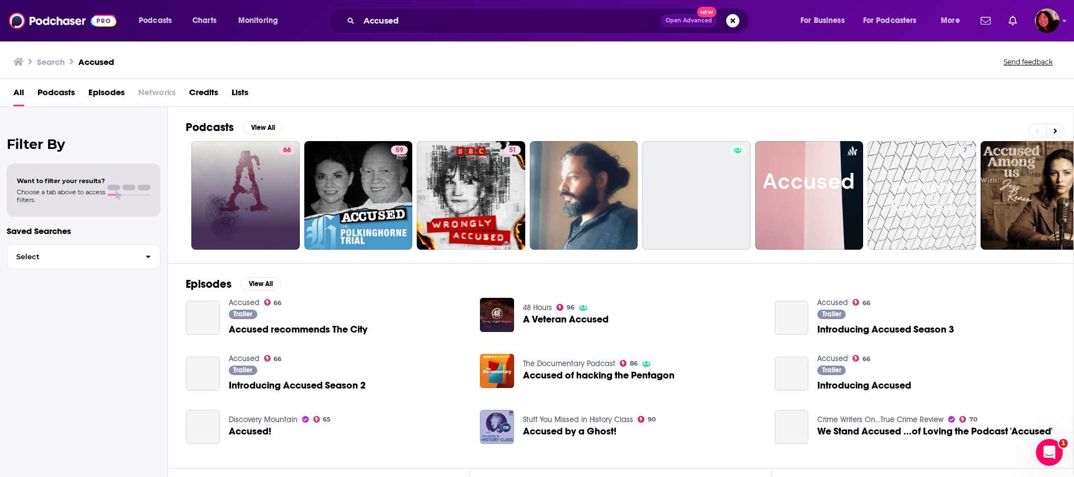
click at [256, 209] on link "66" at bounding box center [245, 195] width 109 height 109
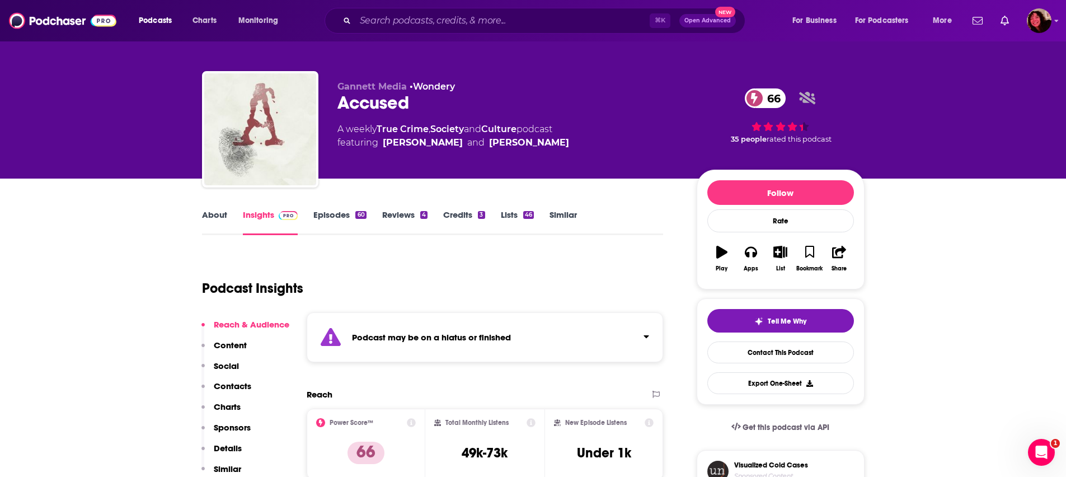
scroll to position [4, 0]
click at [382, 16] on input "Search podcasts, credits, & more..." at bounding box center [502, 21] width 294 height 18
click at [382, 17] on input "Search podcasts, credits, & more..." at bounding box center [502, 21] width 294 height 18
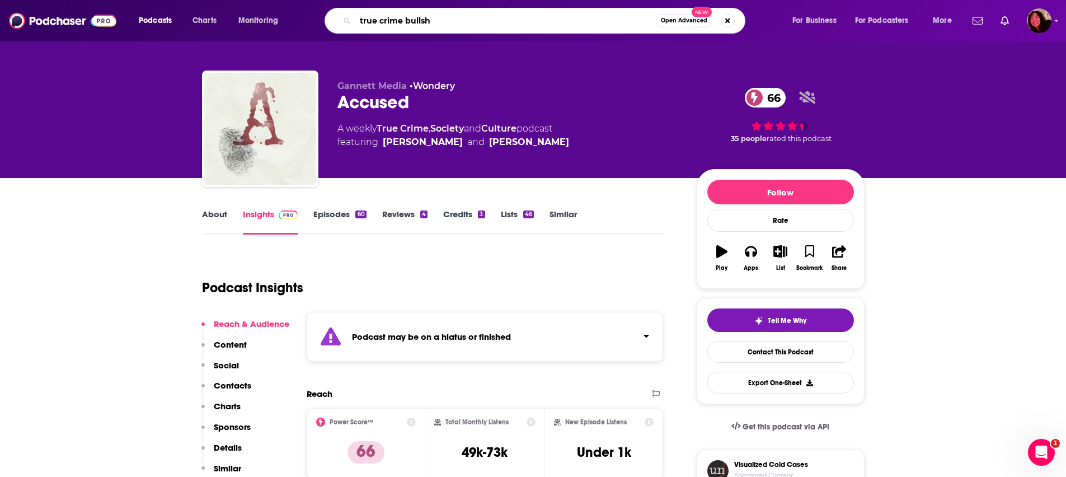
type input "true crime bullsh*"
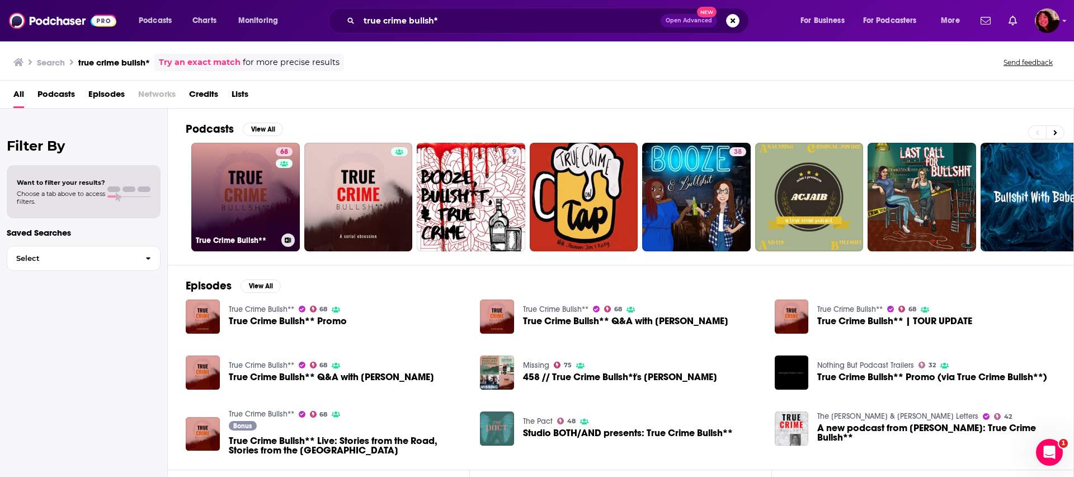
click at [216, 195] on link "68 True Crime Bullsh**" at bounding box center [245, 197] width 109 height 109
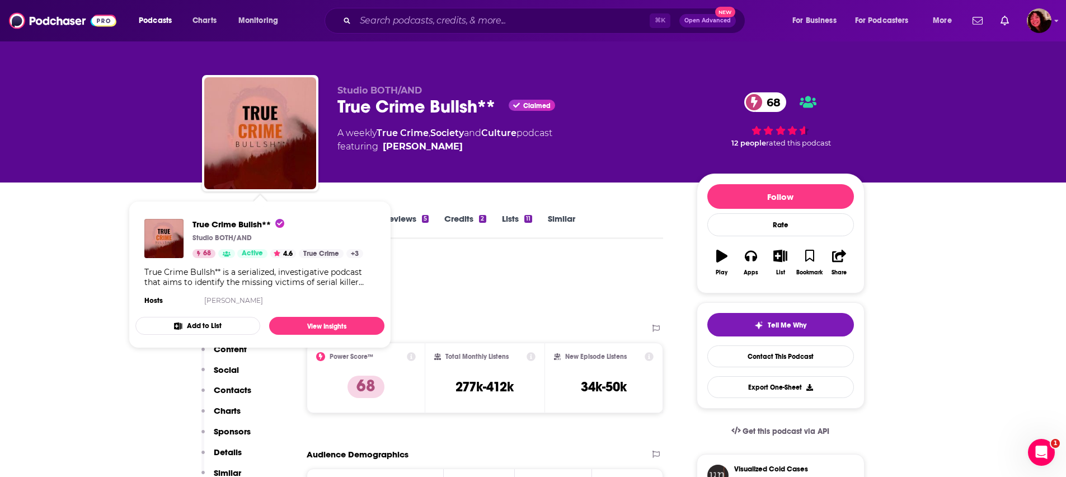
click at [465, 298] on div "Podcast Insights" at bounding box center [428, 285] width 453 height 57
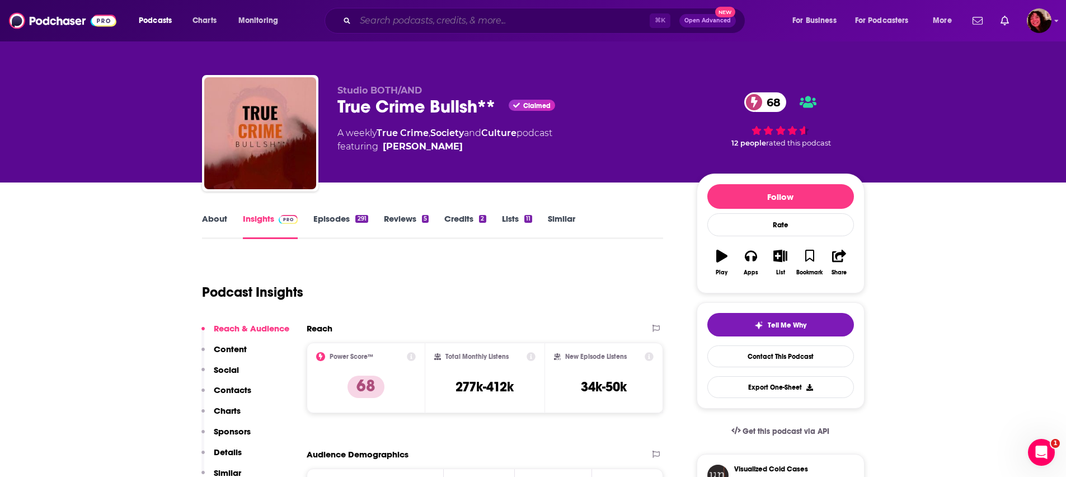
click at [371, 25] on input "Search podcasts, credits, & more..." at bounding box center [502, 21] width 294 height 18
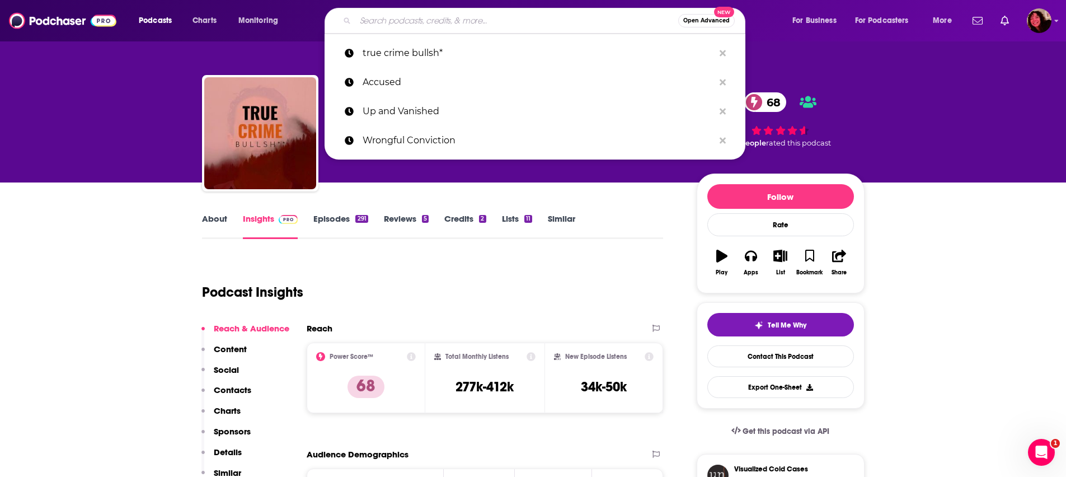
paste input "The CrimeCast"
type input "The CrimeCast"
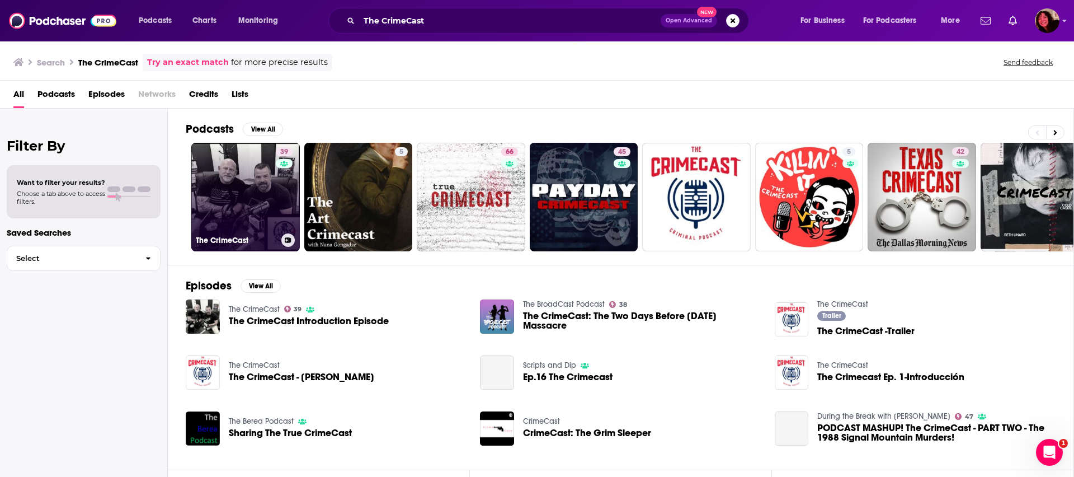
click at [228, 223] on link "39 The CrimeCast" at bounding box center [245, 197] width 109 height 109
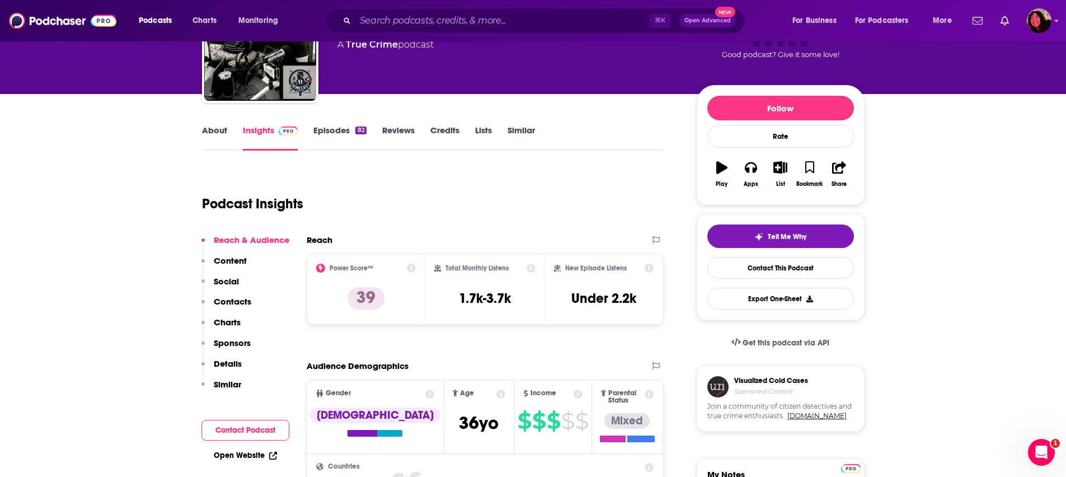
scroll to position [39, 0]
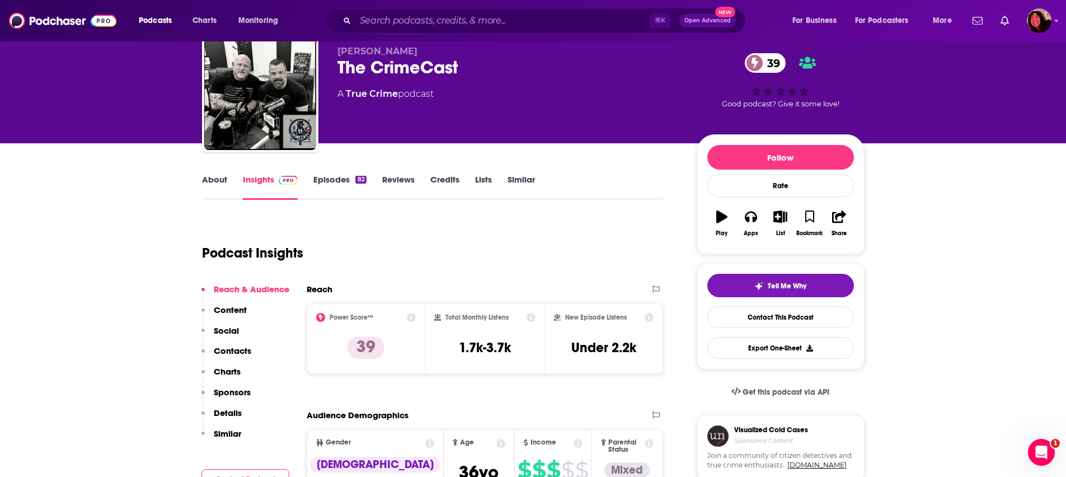
click at [210, 184] on link "About" at bounding box center [214, 187] width 25 height 26
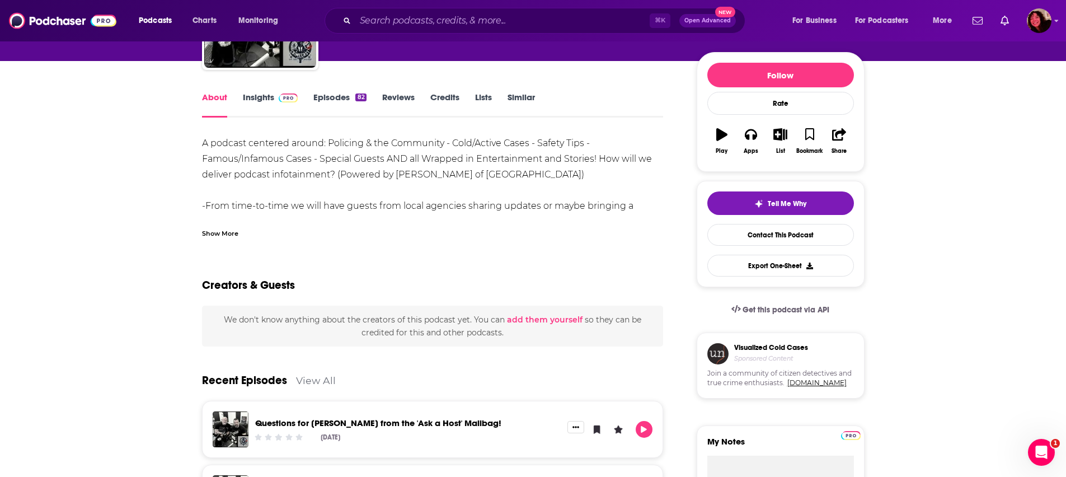
scroll to position [69, 0]
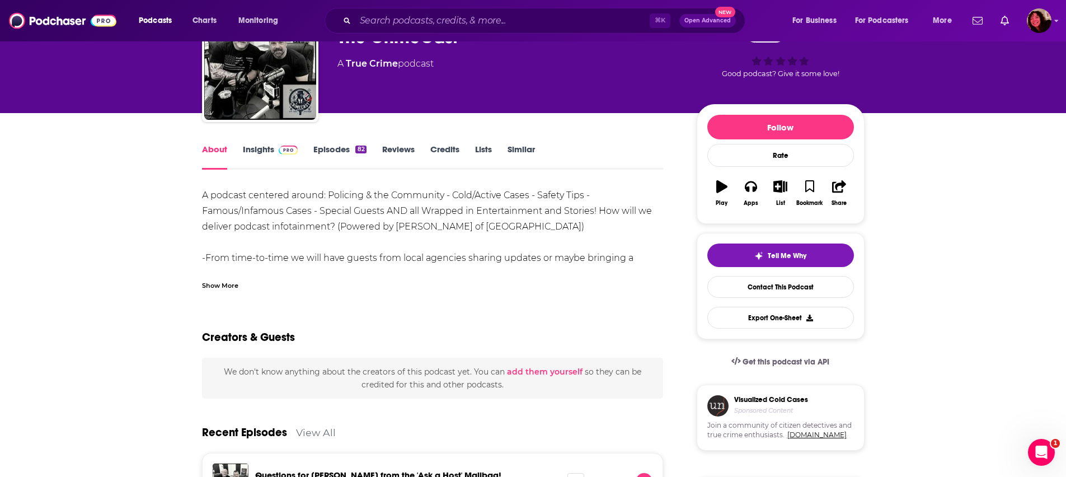
click at [260, 166] on link "Insights" at bounding box center [270, 157] width 55 height 26
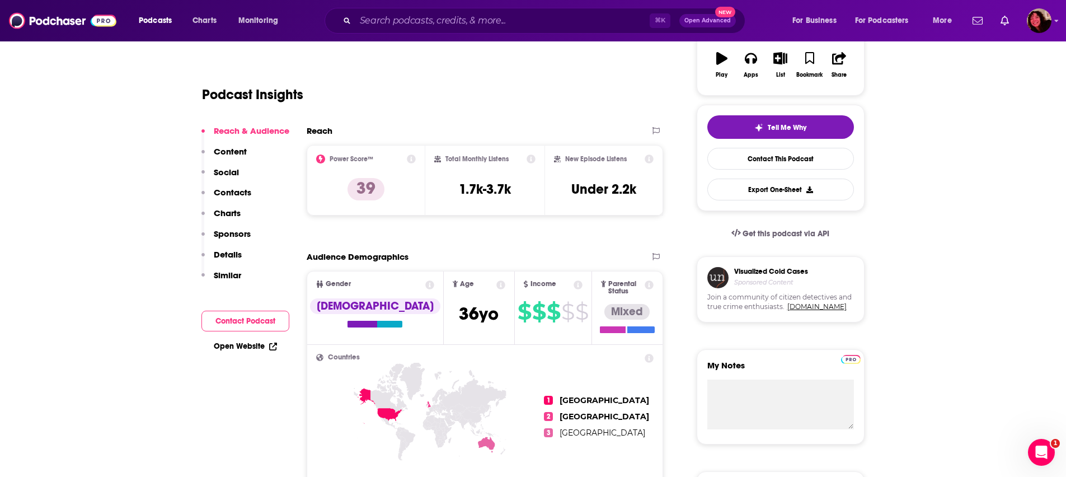
scroll to position [97, 0]
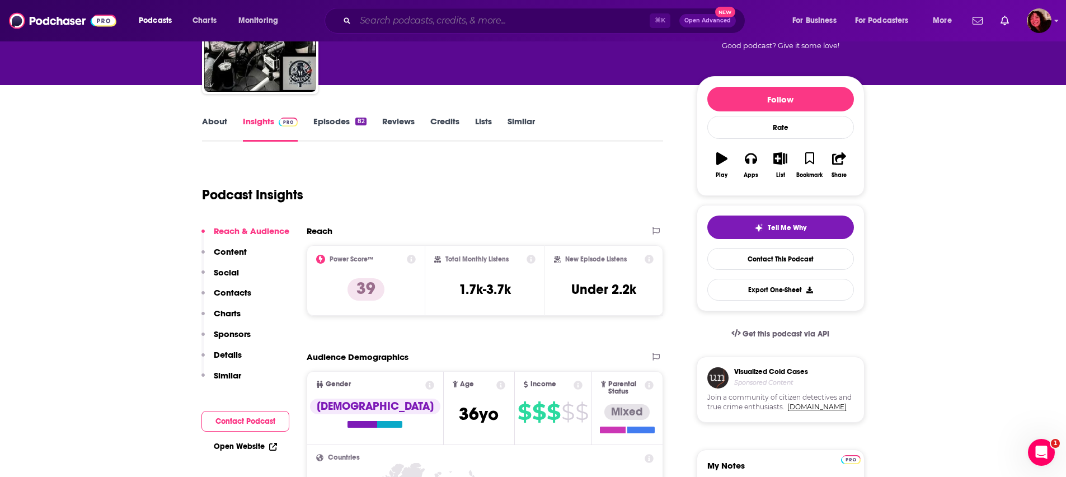
click at [374, 22] on input "Search podcasts, credits, & more..." at bounding box center [502, 21] width 294 height 18
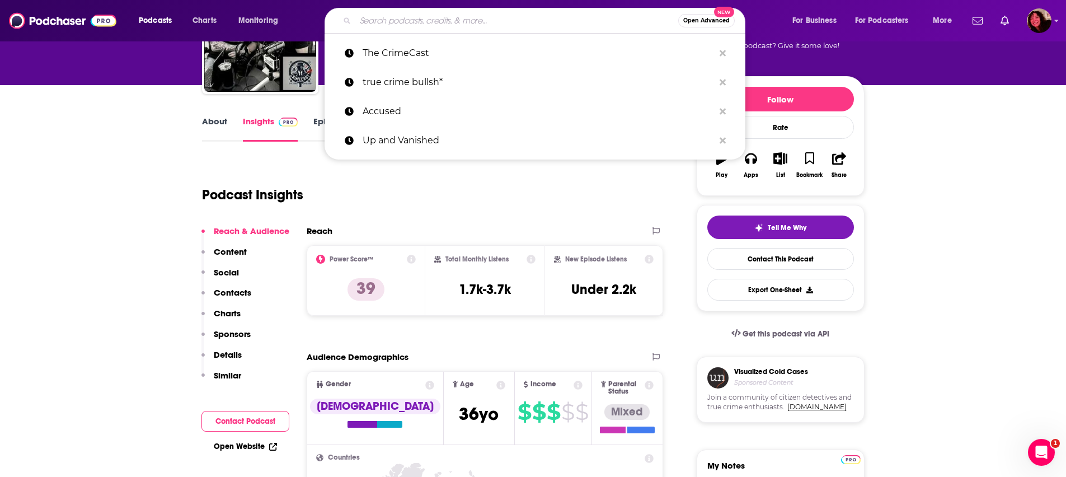
click at [374, 22] on input "Search podcasts, credits, & more..." at bounding box center [516, 21] width 323 height 18
paste input "Bronwyn"
type input "Bronwyn"
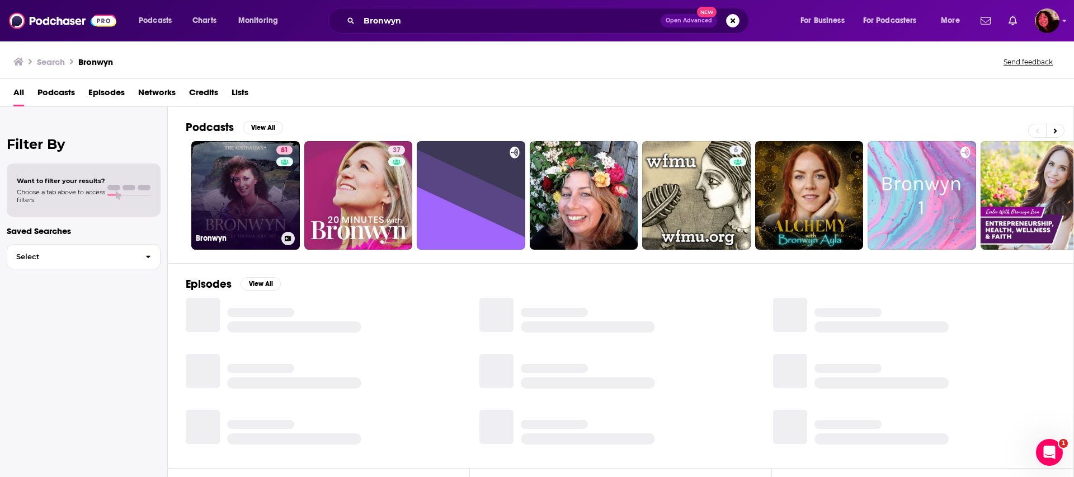
click at [265, 208] on link "81 Bronwyn" at bounding box center [245, 195] width 109 height 109
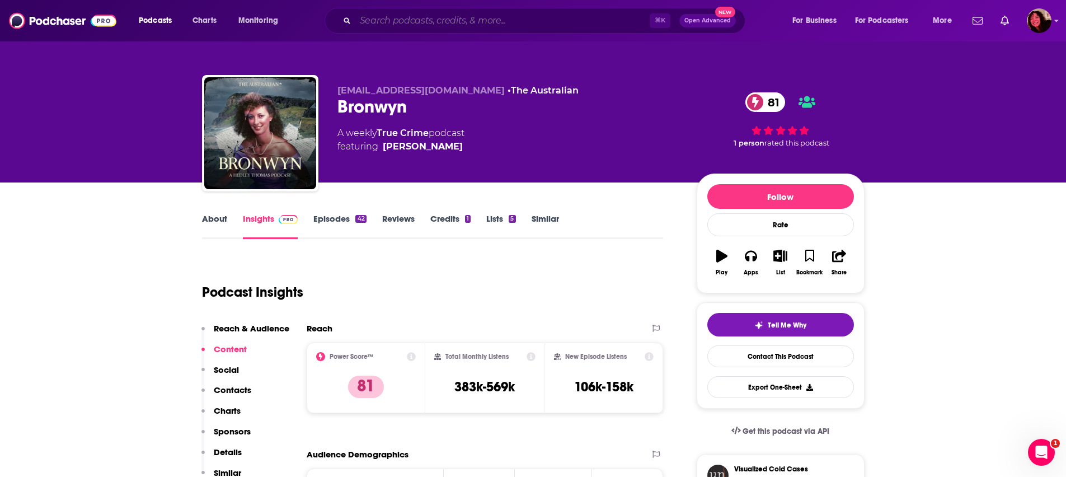
click at [412, 24] on input "Search podcasts, credits, & more..." at bounding box center [502, 21] width 294 height 18
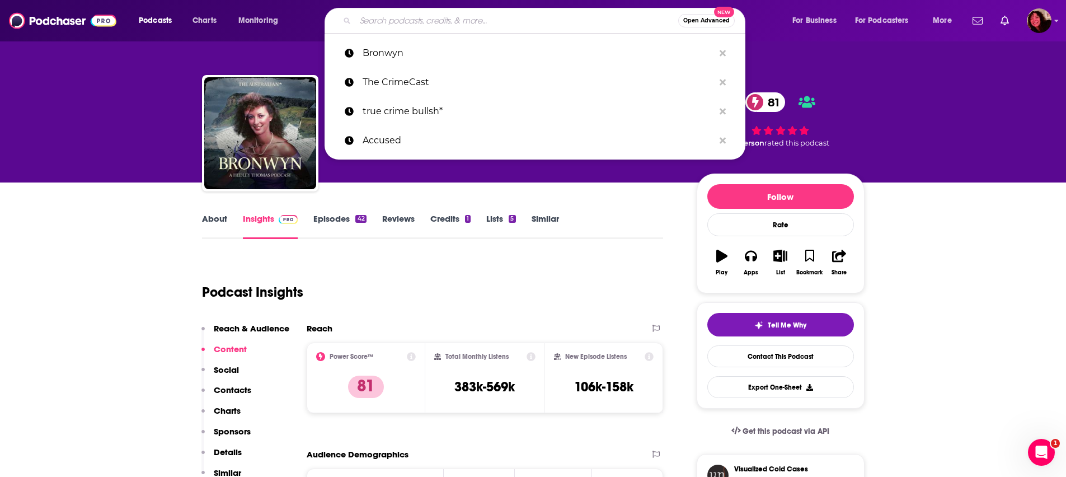
paste input "Hands Tied"
type input "Hands Tied"
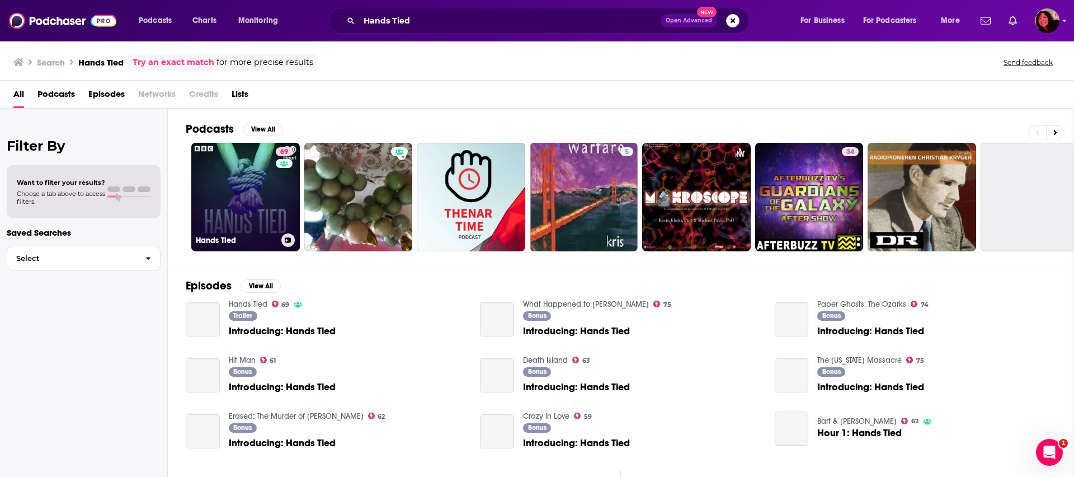
click at [238, 185] on link "69 Hands Tied" at bounding box center [245, 197] width 109 height 109
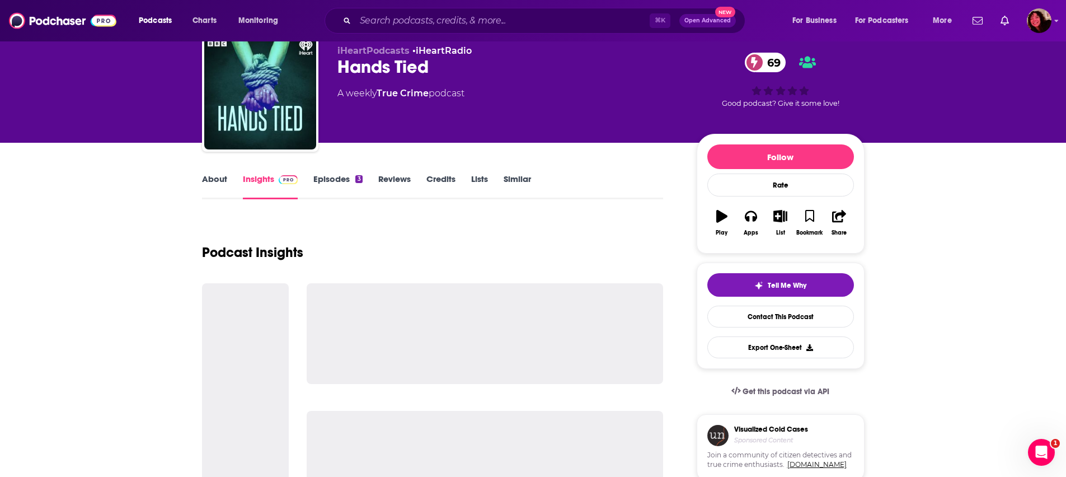
scroll to position [92, 0]
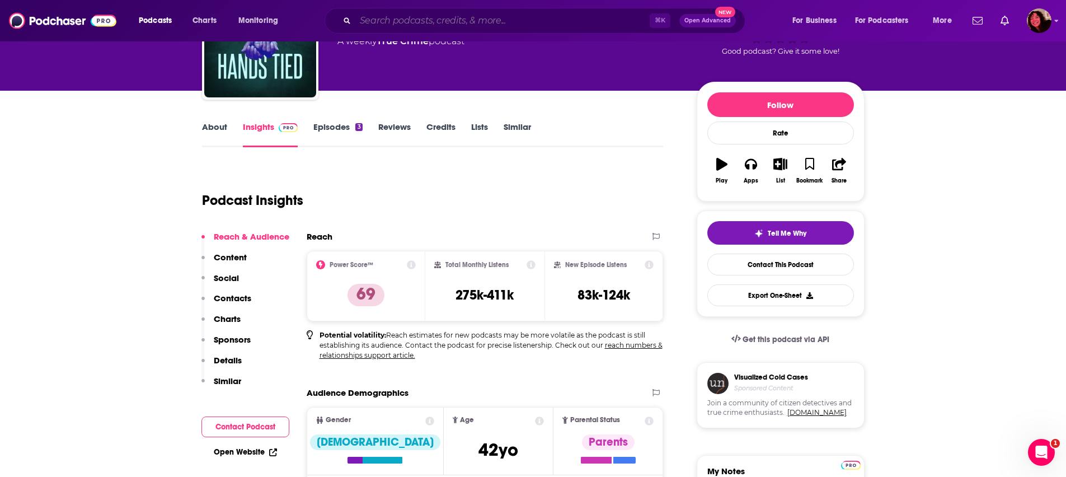
click at [382, 21] on input "Search podcasts, credits, & more..." at bounding box center [502, 21] width 294 height 18
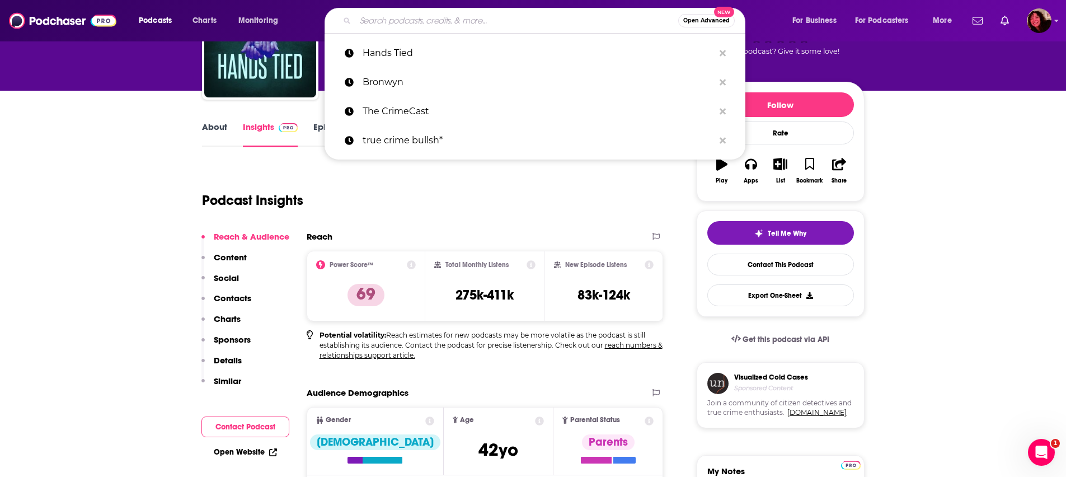
paste input "Unicorn Girl"
type input "Unicorn Girl"
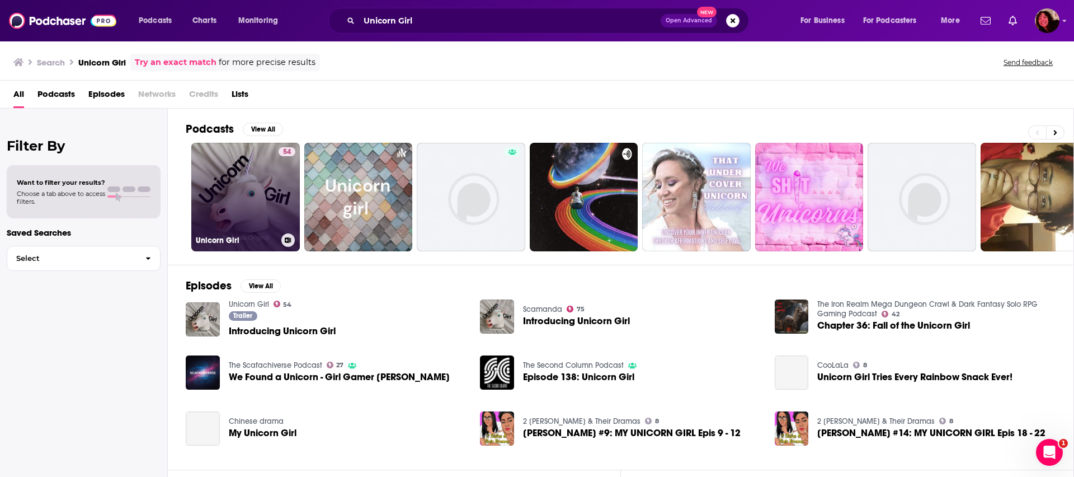
click at [259, 201] on link "54 Unicorn Girl" at bounding box center [245, 197] width 109 height 109
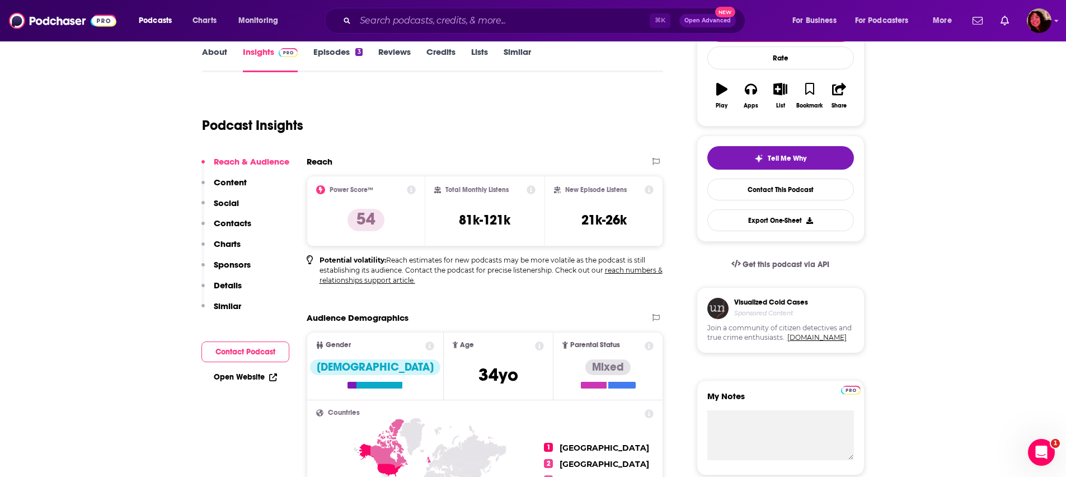
scroll to position [195, 0]
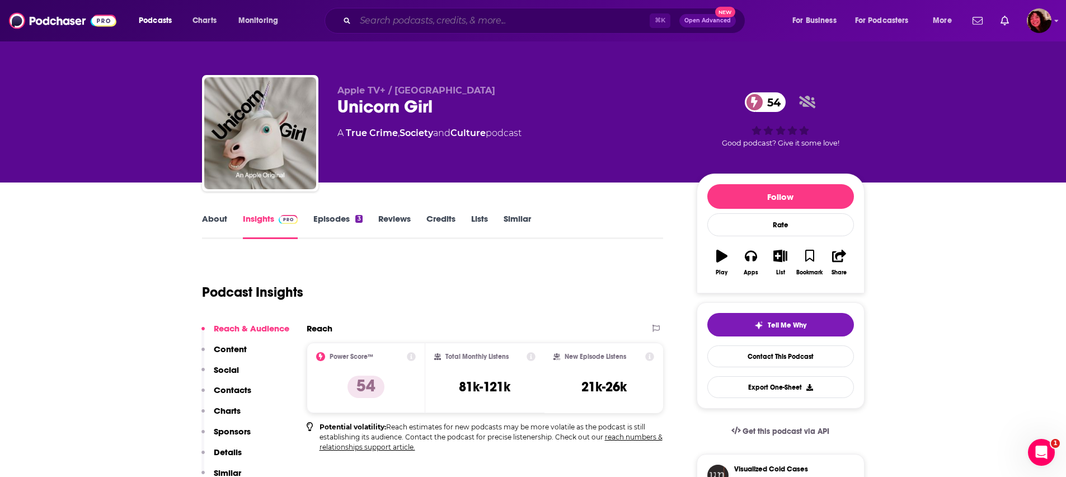
click at [419, 20] on input "Search podcasts, credits, & more..." at bounding box center [502, 21] width 294 height 18
paste input "The Smuggler: Shadow World"
type input "The Smuggler: Shadow World"
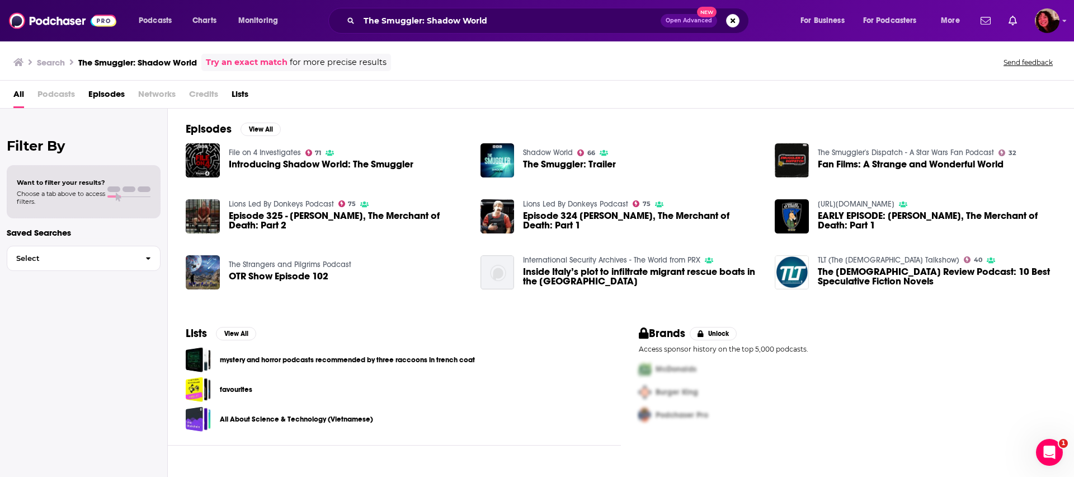
click at [53, 97] on span "Podcasts" at bounding box center [55, 96] width 37 height 23
click at [547, 23] on input "The Smuggler: Shadow World" at bounding box center [510, 21] width 302 height 18
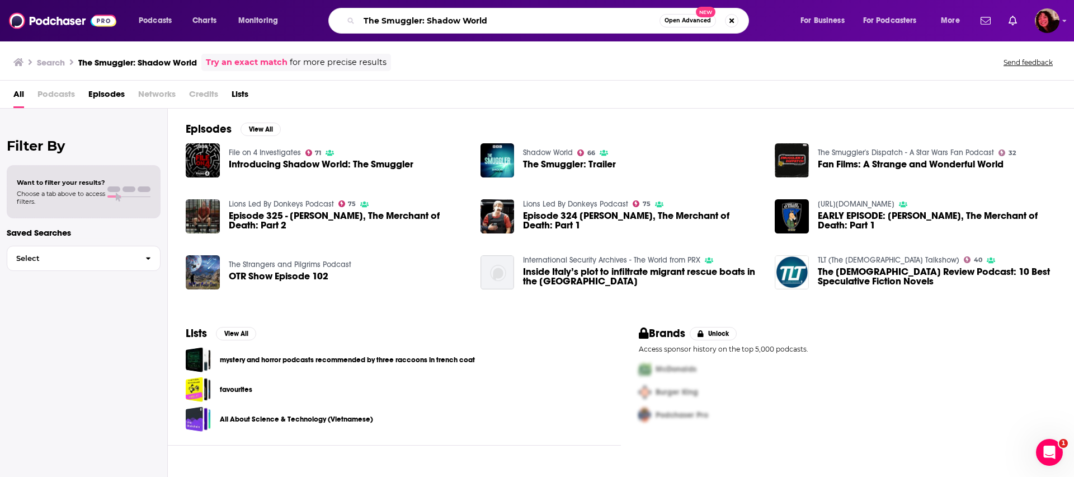
click at [551, 29] on input "The Smuggler: Shadow World" at bounding box center [509, 21] width 300 height 18
click at [511, 55] on div "Search The Smuggler: Shadow World Try an exact match for more precise results S…" at bounding box center [534, 62] width 1043 height 17
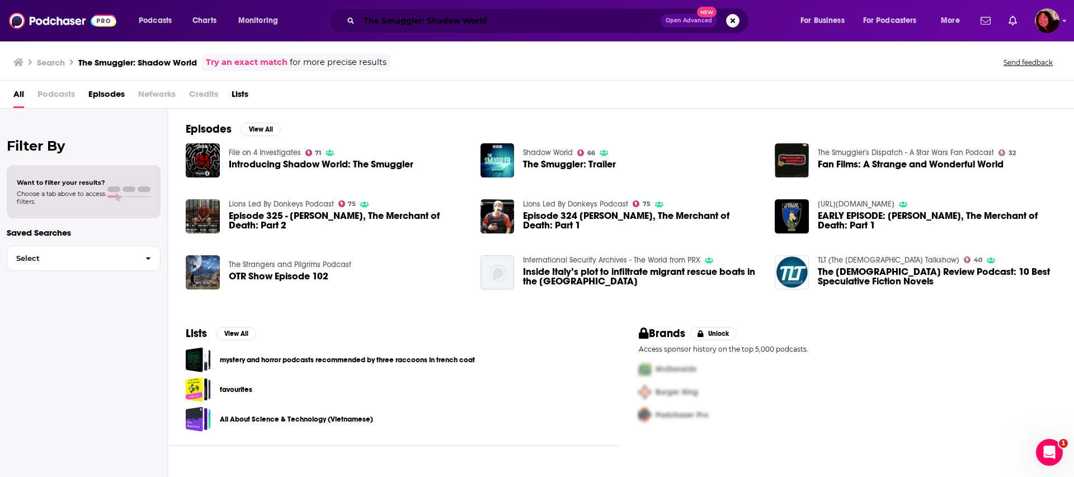
click at [509, 29] on input "The Smuggler: Shadow World" at bounding box center [510, 21] width 302 height 18
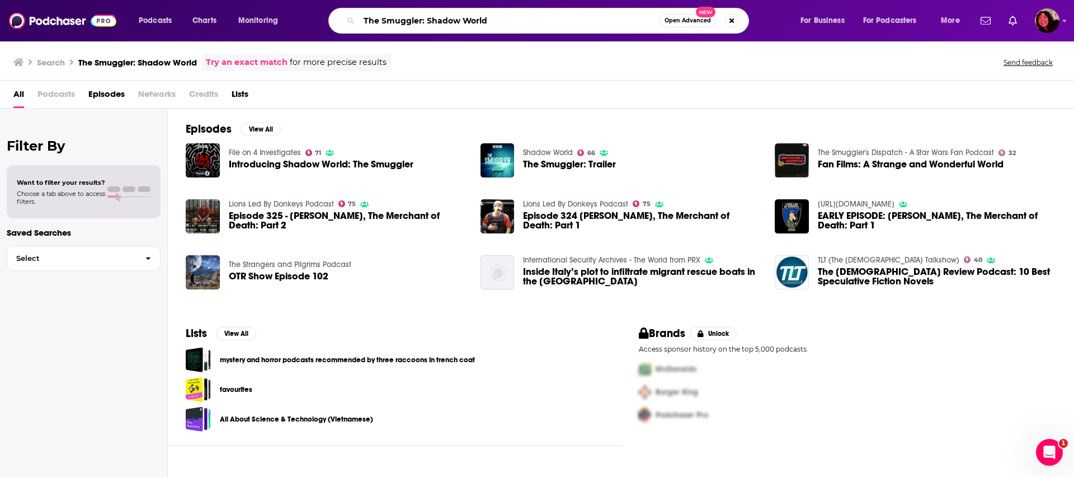
drag, startPoint x: 504, startPoint y: 28, endPoint x: 420, endPoint y: 21, distance: 84.2
click at [420, 21] on input "The Smuggler: Shadow World" at bounding box center [509, 21] width 300 height 18
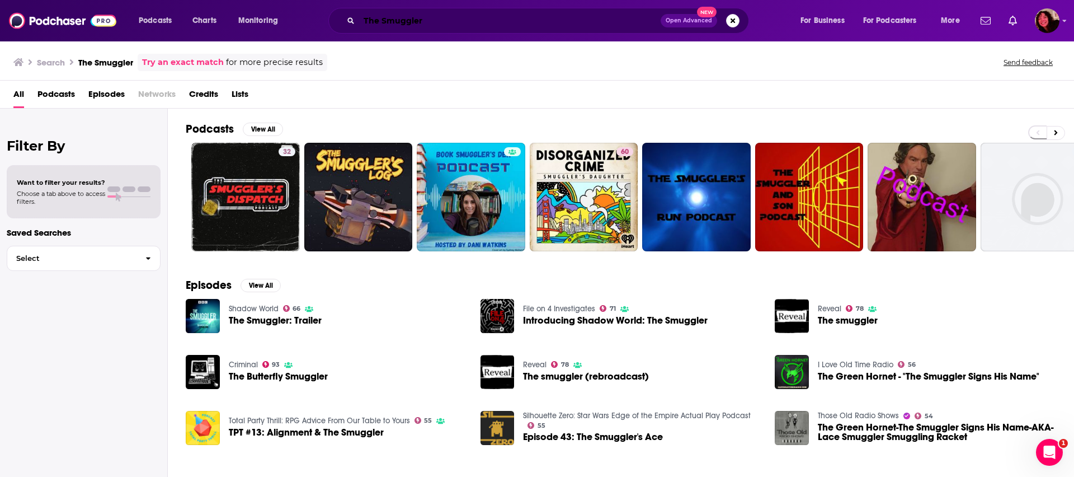
click at [452, 19] on input "The Smuggler" at bounding box center [510, 21] width 302 height 18
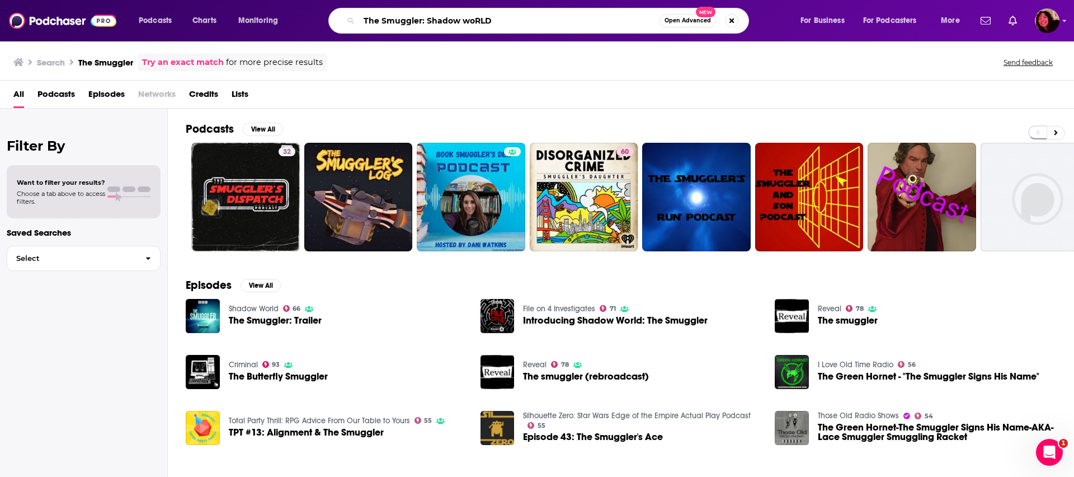
type input "The Smuggler: Shadow woRLD"
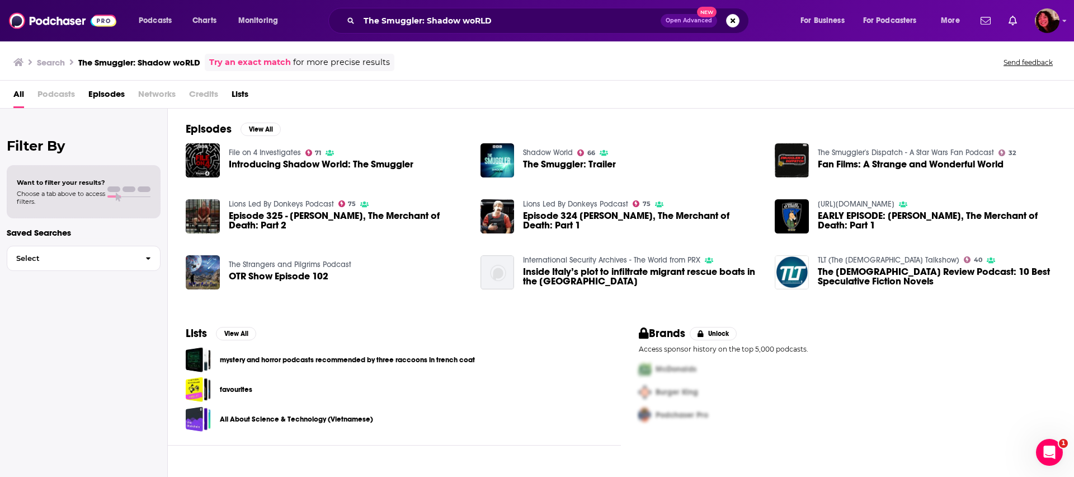
click at [305, 163] on span "Introducing Shadow World: The Smuggler" at bounding box center [321, 164] width 185 height 10
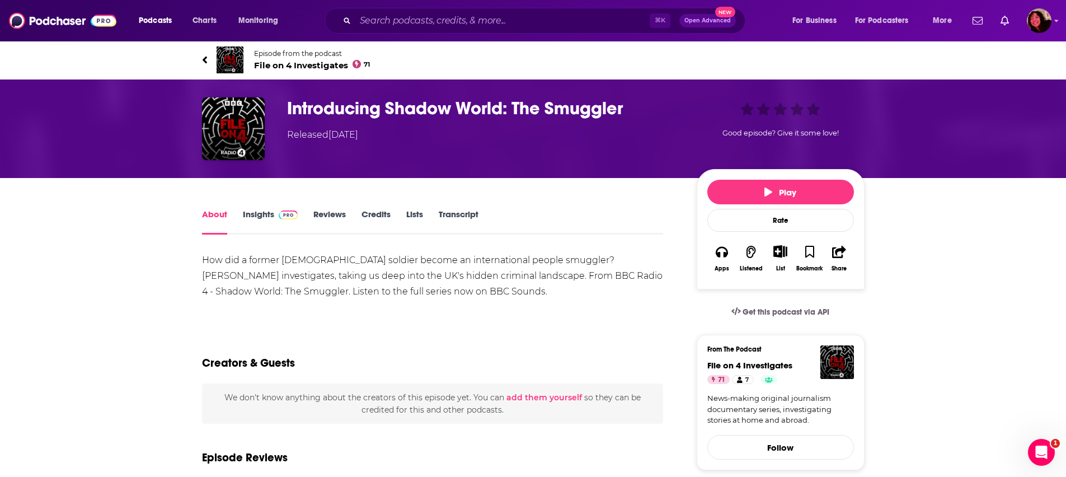
click at [224, 56] on img at bounding box center [230, 59] width 27 height 27
click at [398, 22] on input "Search podcasts, credits, & more..." at bounding box center [502, 21] width 294 height 18
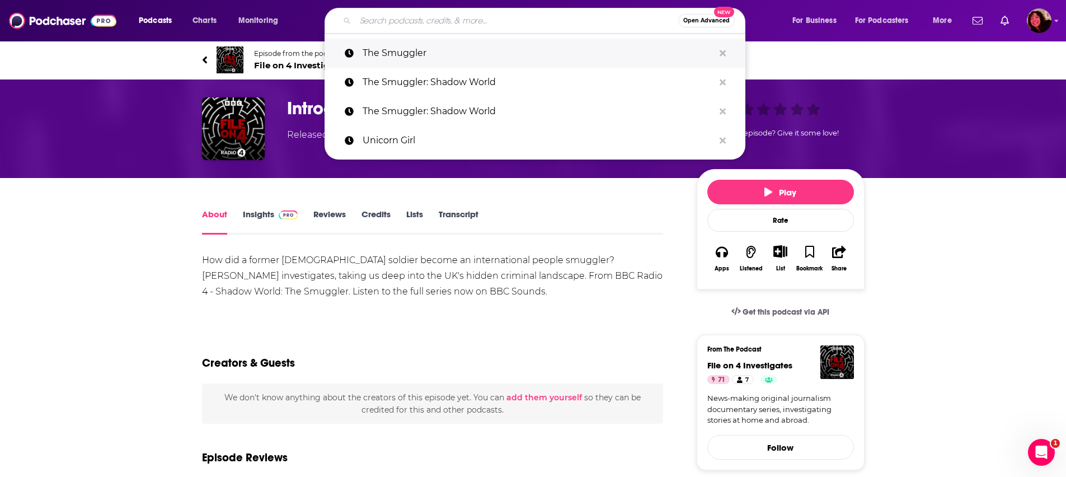
click at [399, 39] on p "The Smuggler" at bounding box center [538, 53] width 351 height 29
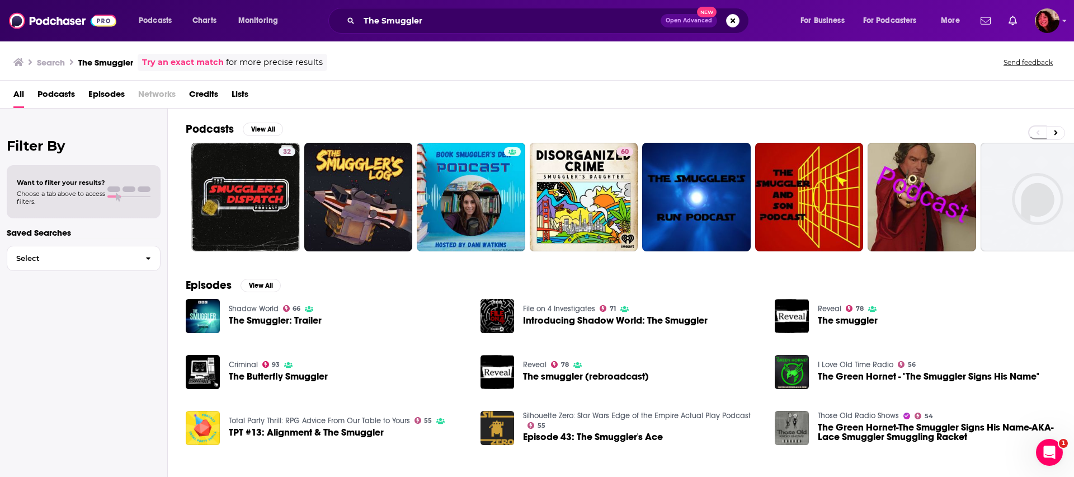
click at [43, 92] on span "Podcasts" at bounding box center [55, 96] width 37 height 23
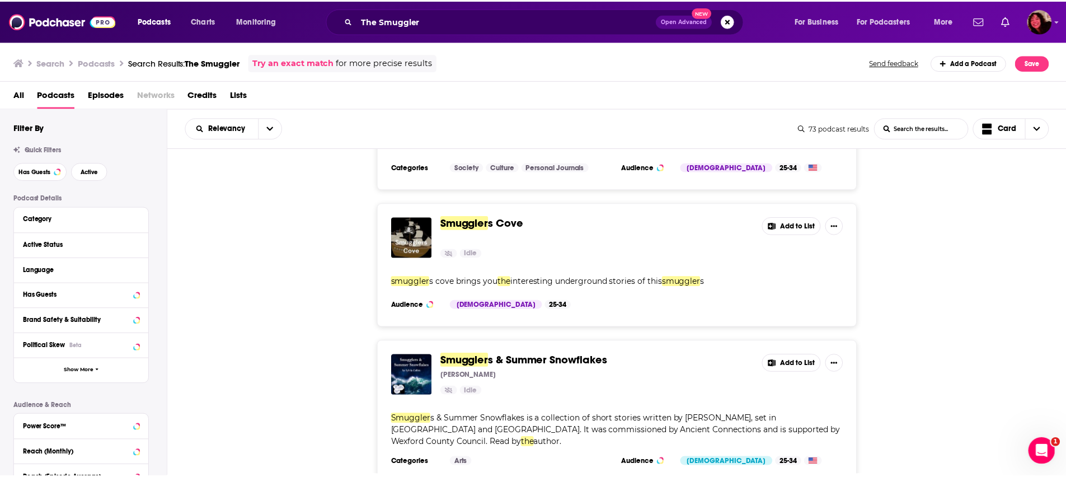
scroll to position [3795, 0]
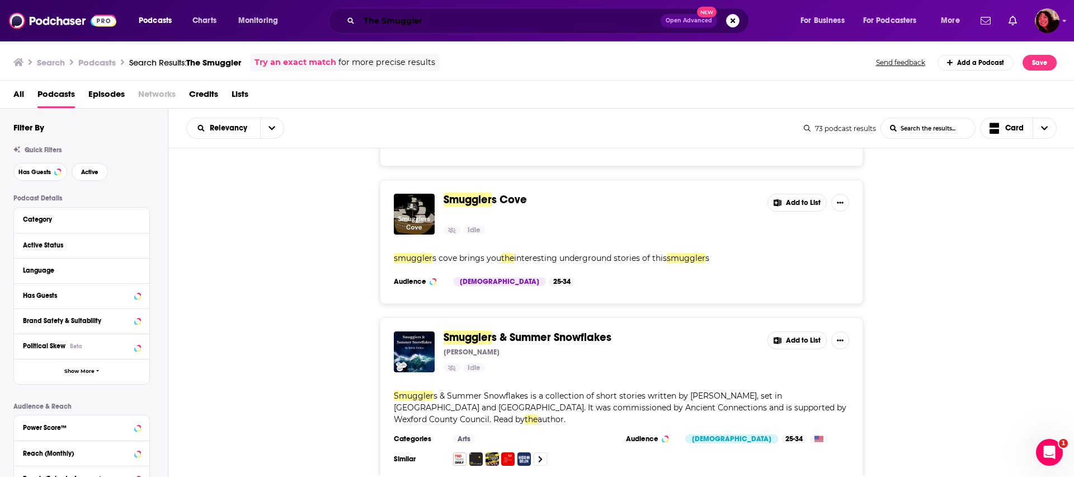
click at [403, 23] on input "The Smuggler" at bounding box center [510, 21] width 302 height 18
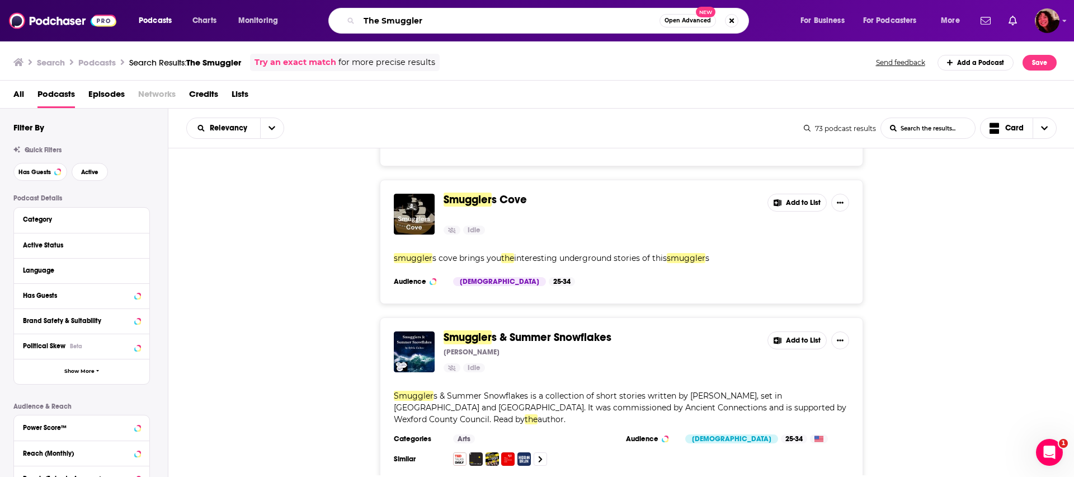
click at [403, 23] on input "The Smuggler" at bounding box center [509, 21] width 300 height 18
paste input "Scam Factory"
type input "Scam Factory"
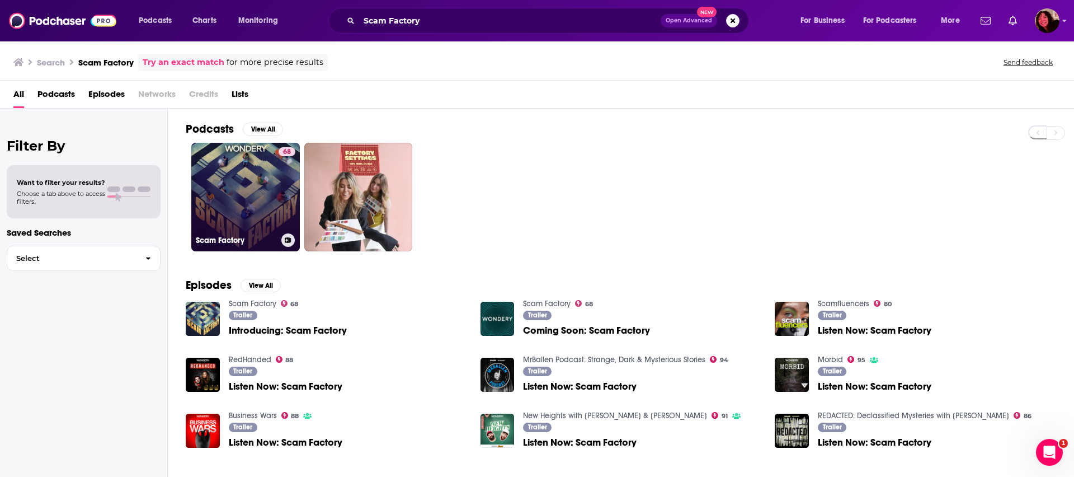
click at [251, 198] on link "68 Scam Factory" at bounding box center [245, 197] width 109 height 109
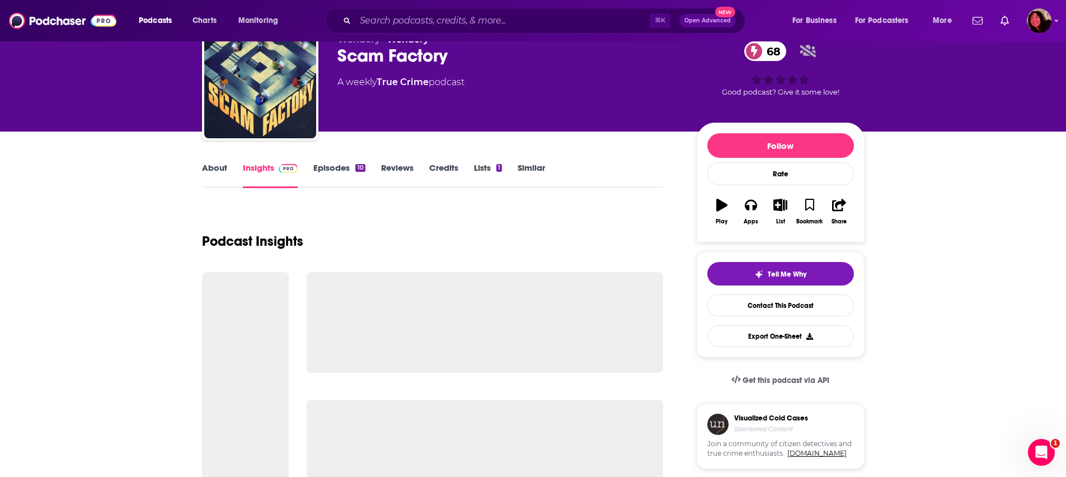
scroll to position [65, 0]
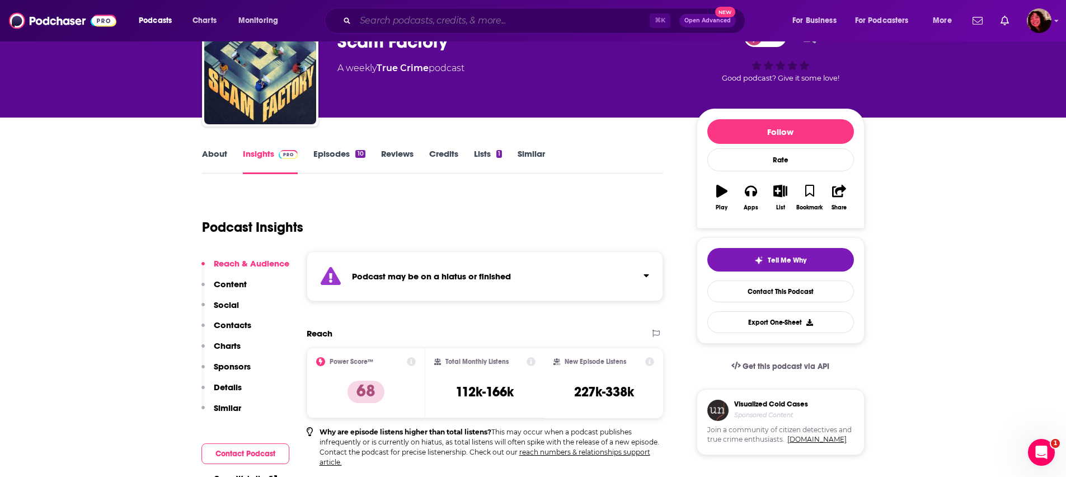
click at [424, 20] on input "Search podcasts, credits, & more..." at bounding box center [502, 21] width 294 height 18
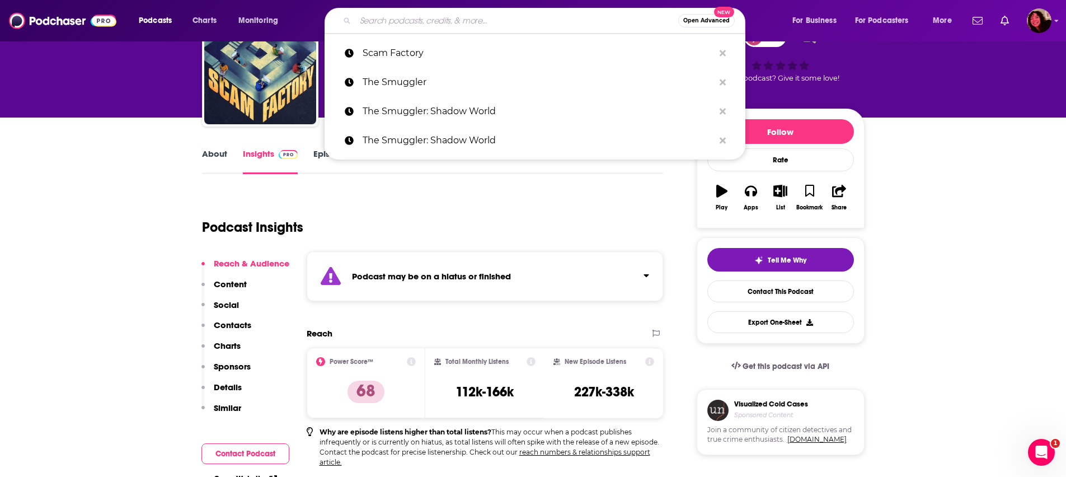
paste input "Pipeline: Left to Die"
type input "Pipeline: Left to Die"
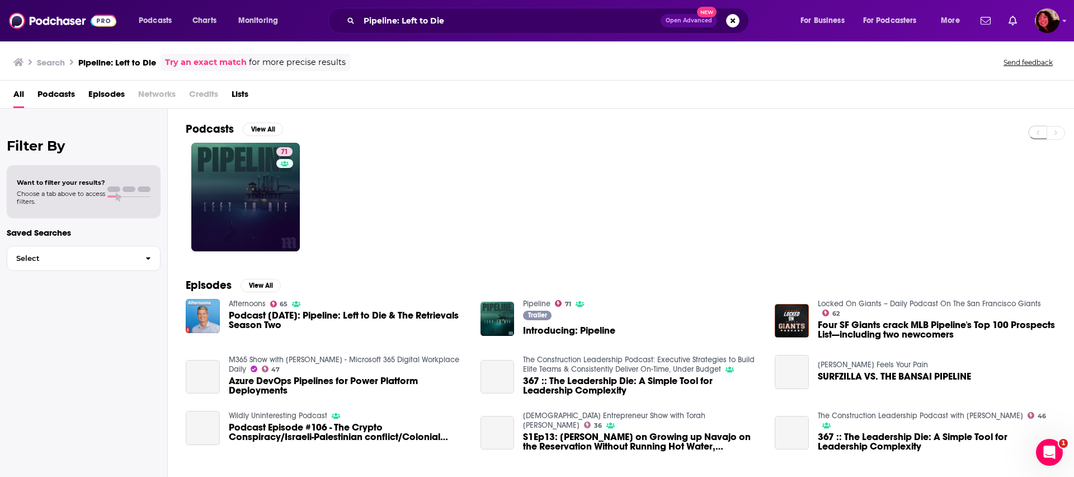
click at [268, 184] on link "71" at bounding box center [245, 197] width 109 height 109
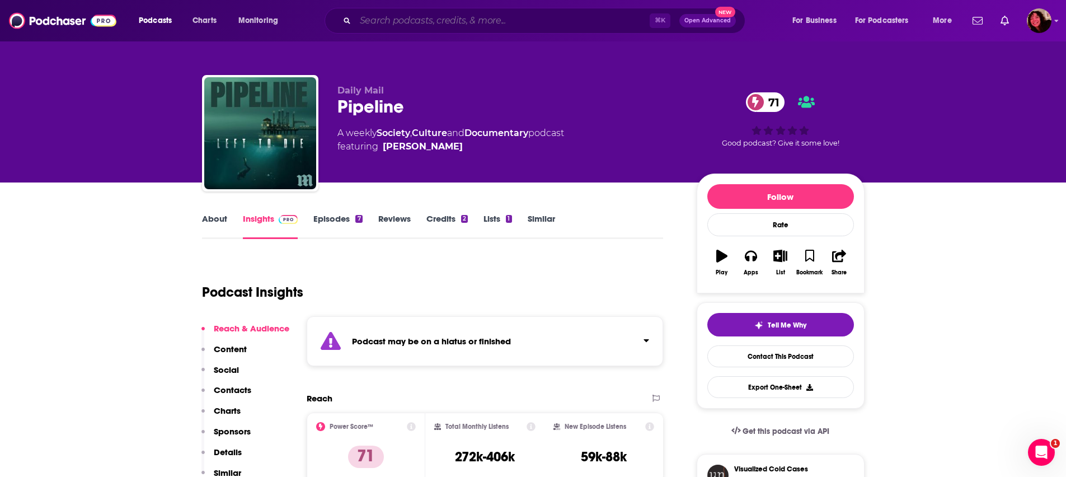
click at [401, 18] on input "Search podcasts, credits, & more..." at bounding box center [502, 21] width 294 height 18
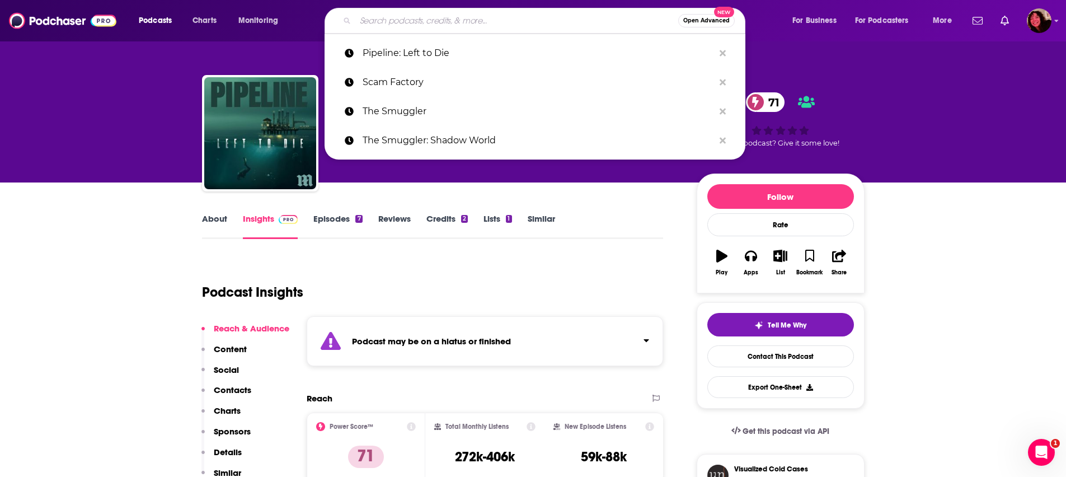
paste input "Dancing with Shadows"
type input "Dancing with Shadows"
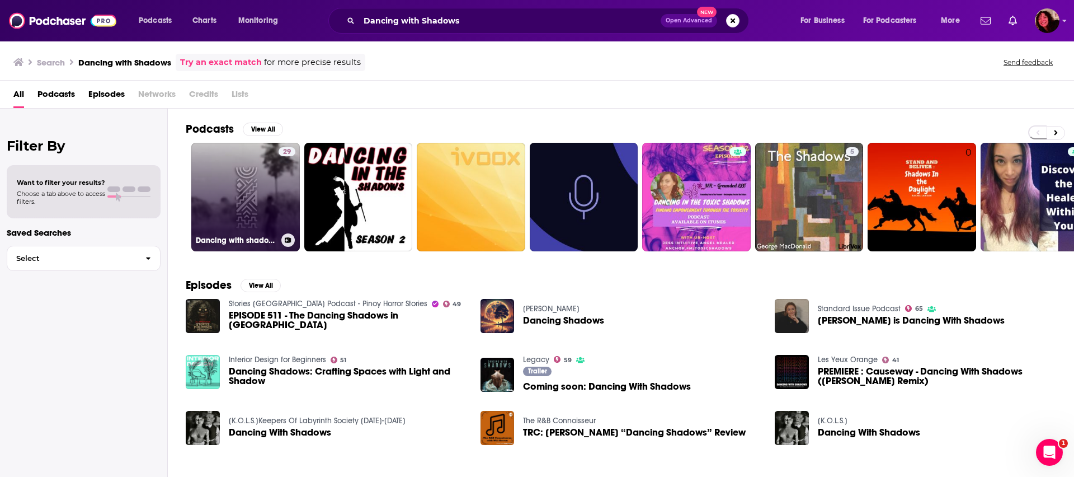
click at [238, 197] on link "29 Dancing with shadows" at bounding box center [245, 197] width 109 height 109
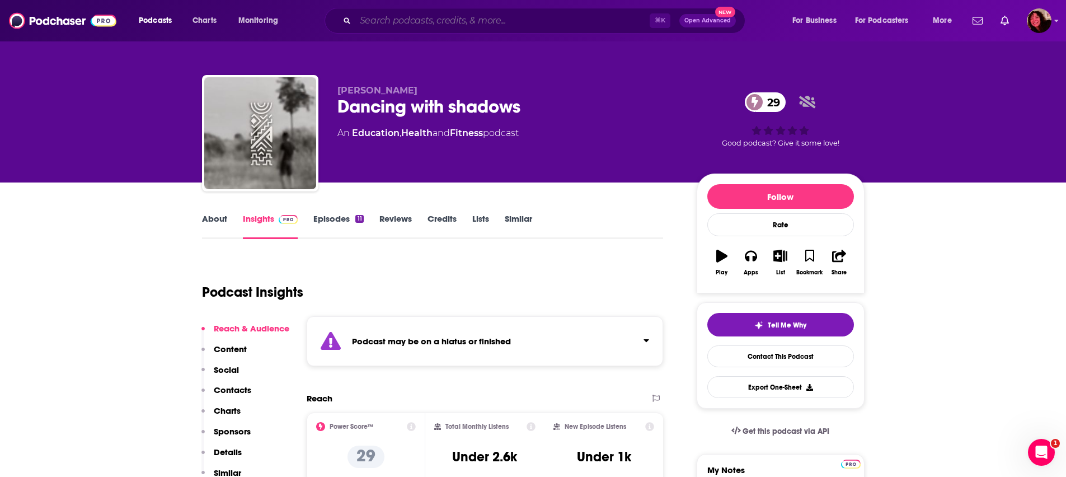
click at [382, 17] on input "Search podcasts, credits, & more..." at bounding box center [502, 21] width 294 height 18
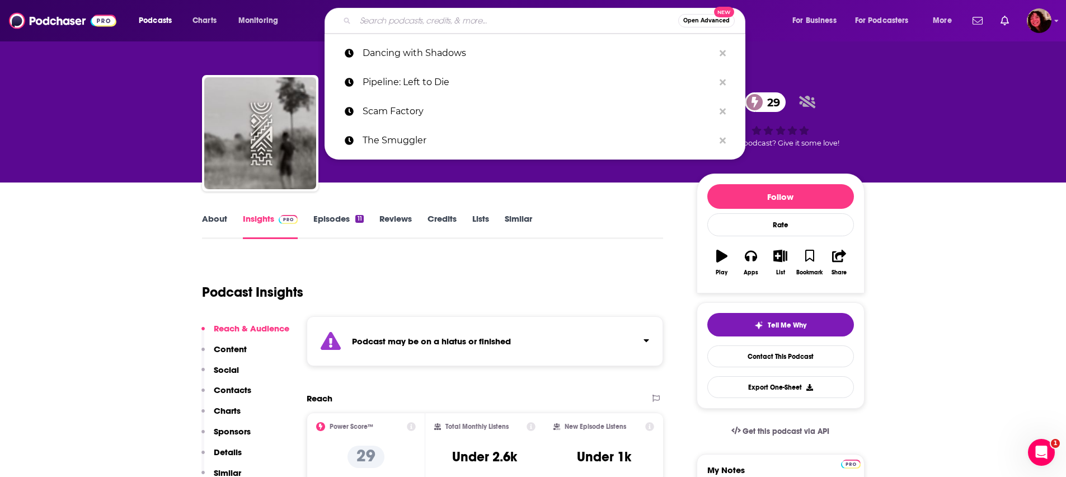
paste input "Sea of Lies"
type input "Sea of Lies"
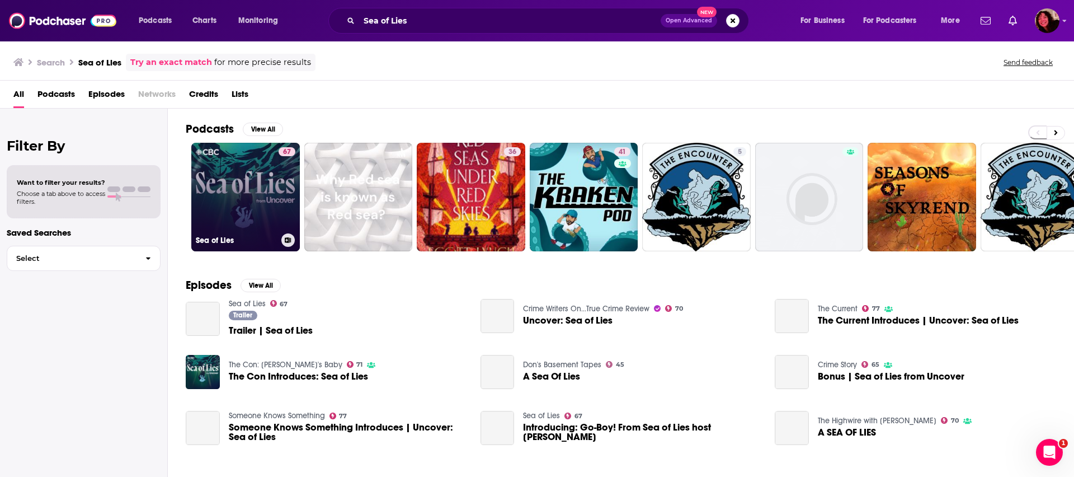
click at [241, 216] on link "67 Sea of Lies" at bounding box center [245, 197] width 109 height 109
